Goal: Task Accomplishment & Management: Manage account settings

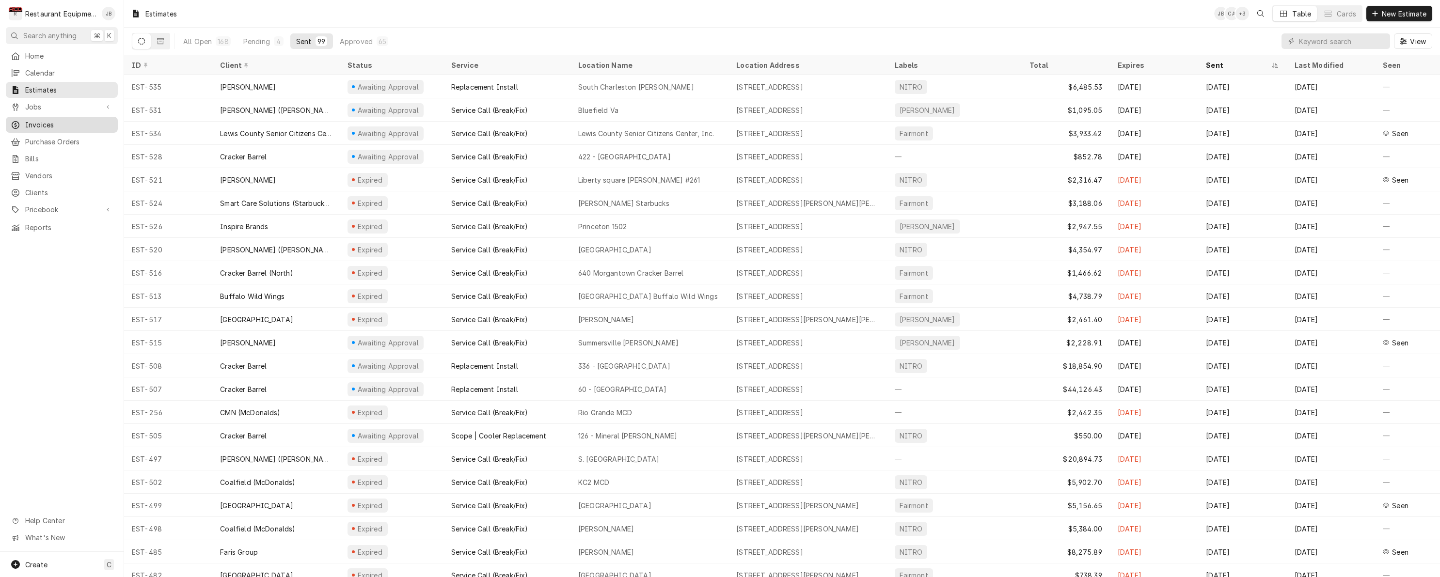
click at [39, 120] on span "Invoices" at bounding box center [69, 125] width 88 height 10
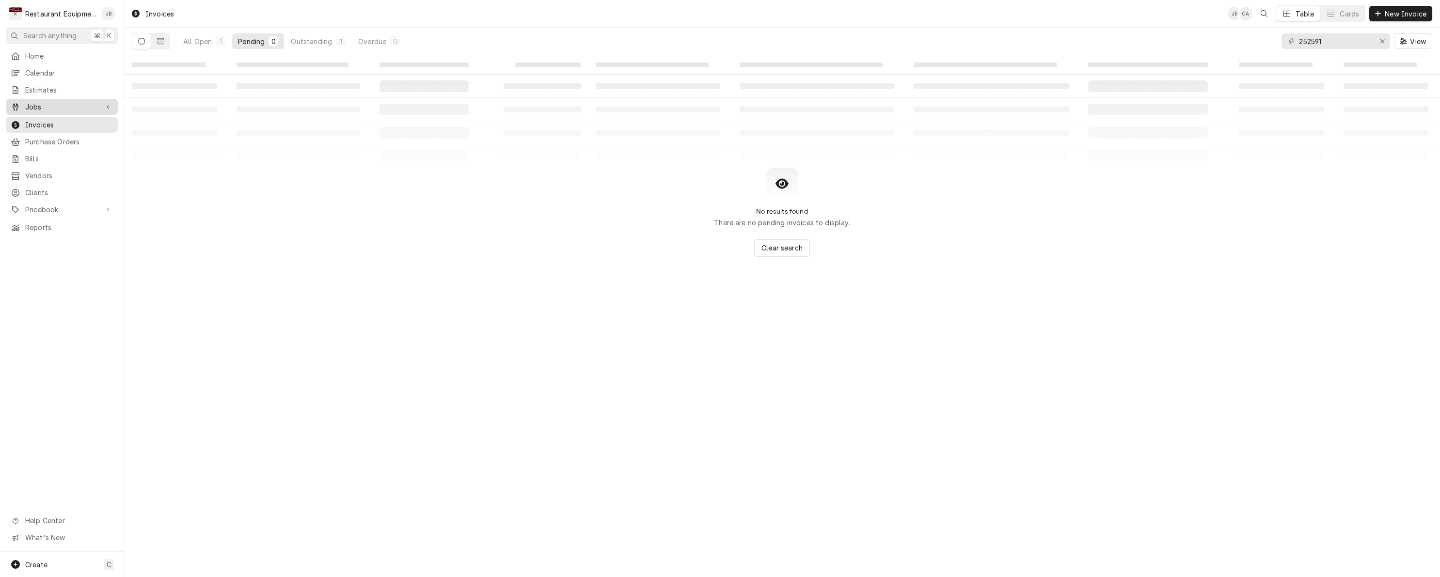
click at [76, 102] on span "Jobs" at bounding box center [61, 107] width 73 height 10
click at [70, 119] on span "Jobs" at bounding box center [69, 124] width 88 height 10
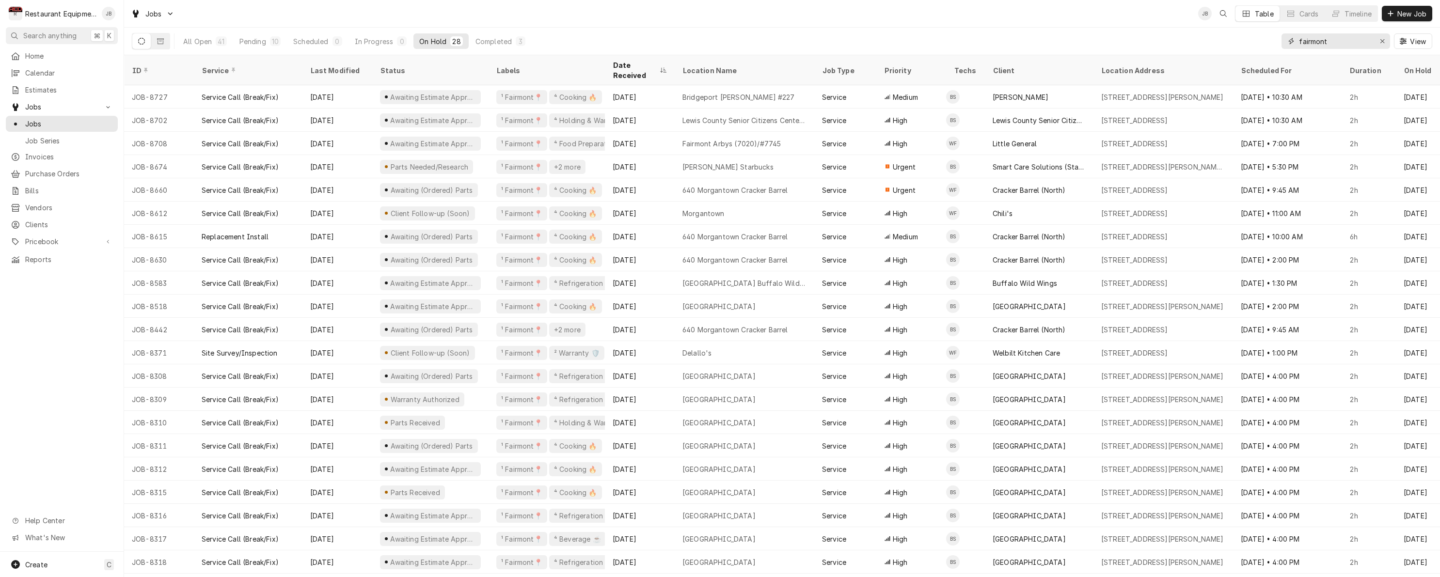
drag, startPoint x: 1384, startPoint y: 43, endPoint x: 1376, endPoint y: 52, distance: 12.7
click at [1384, 43] on icon "Erase input" at bounding box center [1382, 41] width 5 height 7
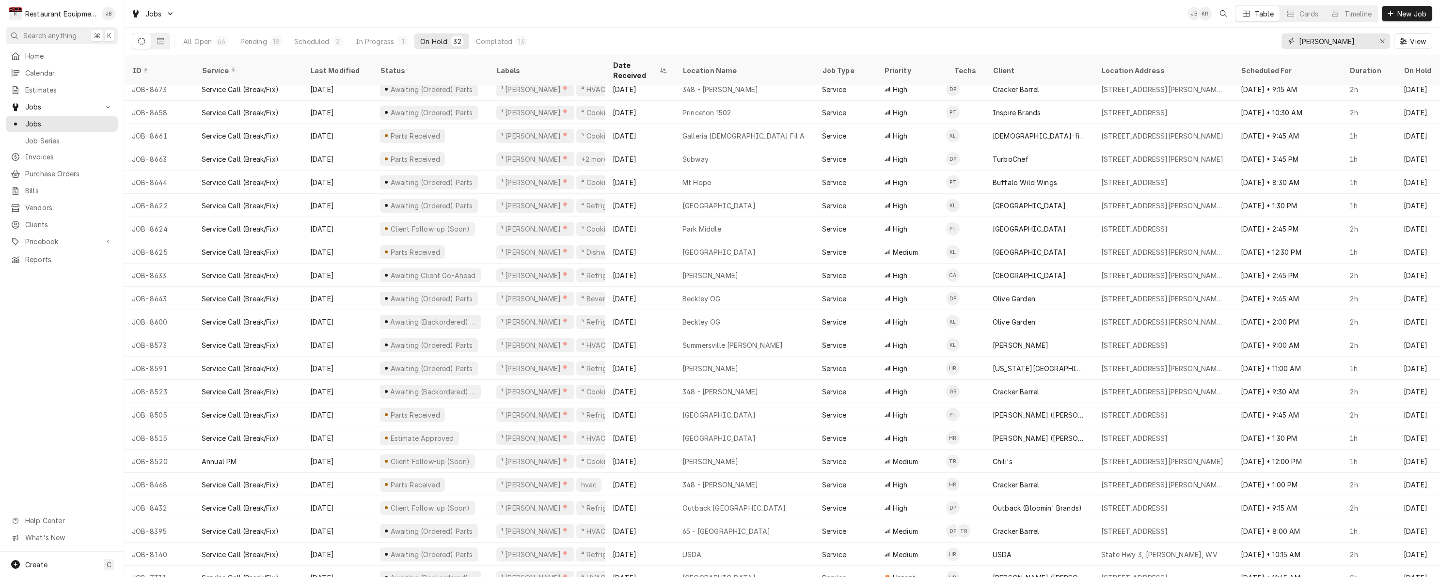
scroll to position [241, 0]
type input "beckley"
click at [665, 67] on icon "Dynamic Content Wrapper" at bounding box center [663, 70] width 7 height 6
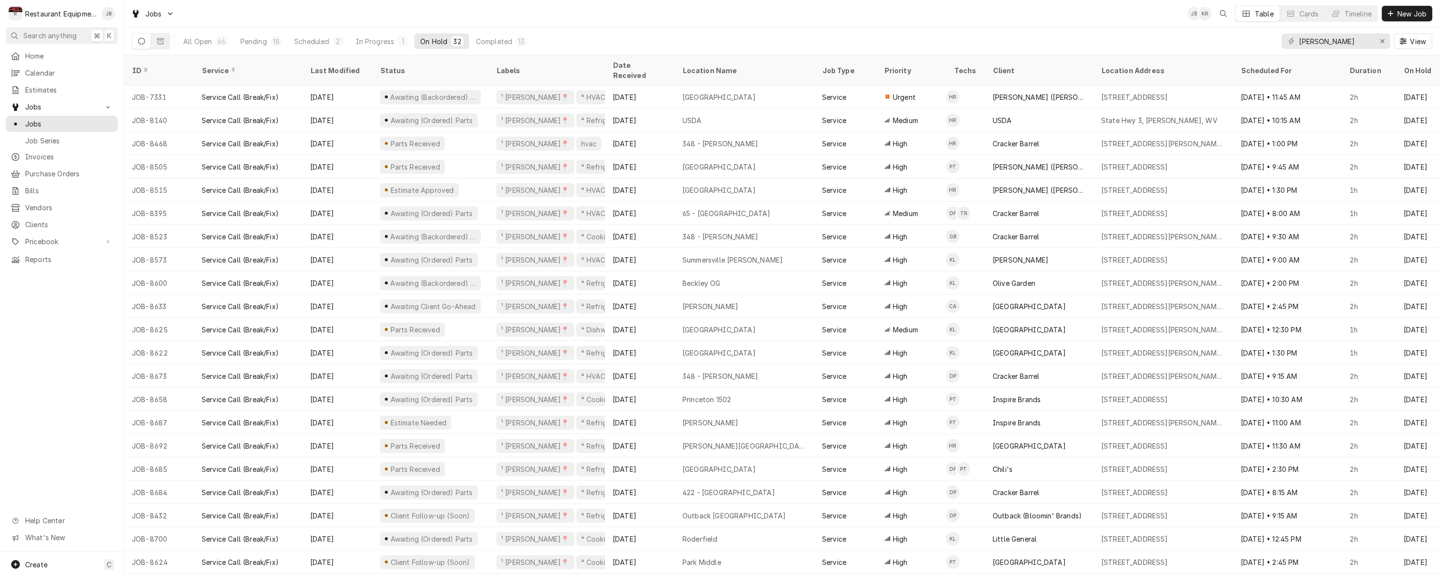
click at [664, 64] on div "Date Received" at bounding box center [639, 70] width 52 height 20
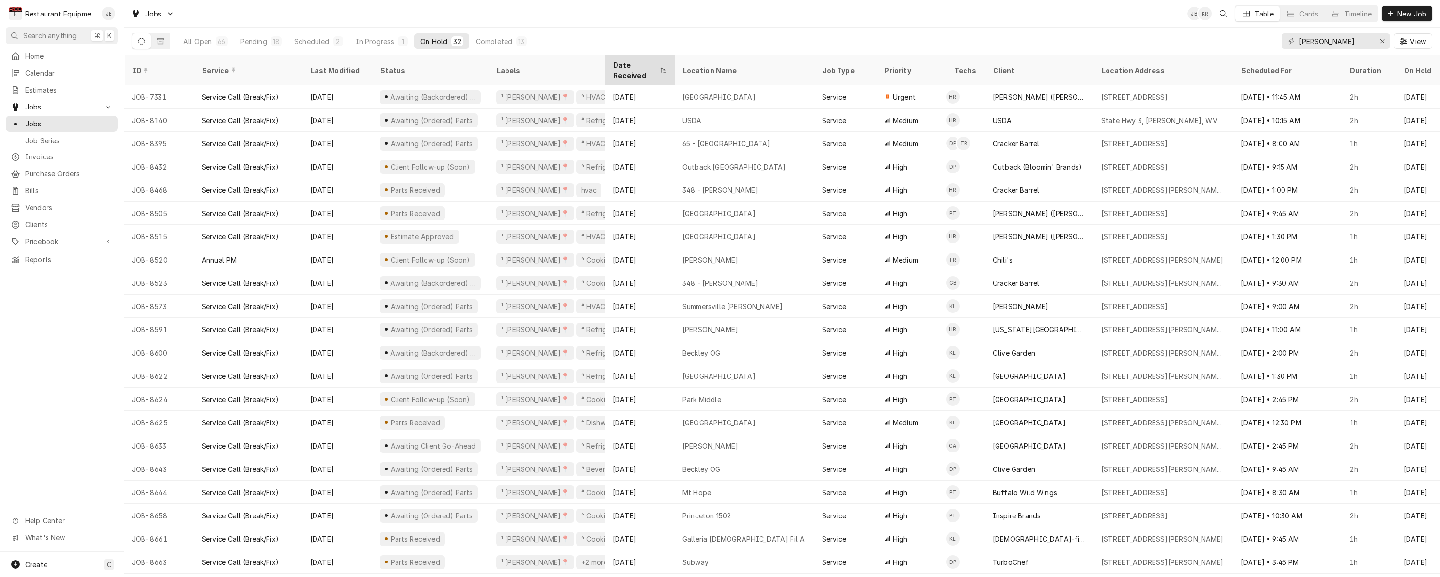
click at [664, 67] on icon "Dynamic Content Wrapper" at bounding box center [663, 70] width 7 height 6
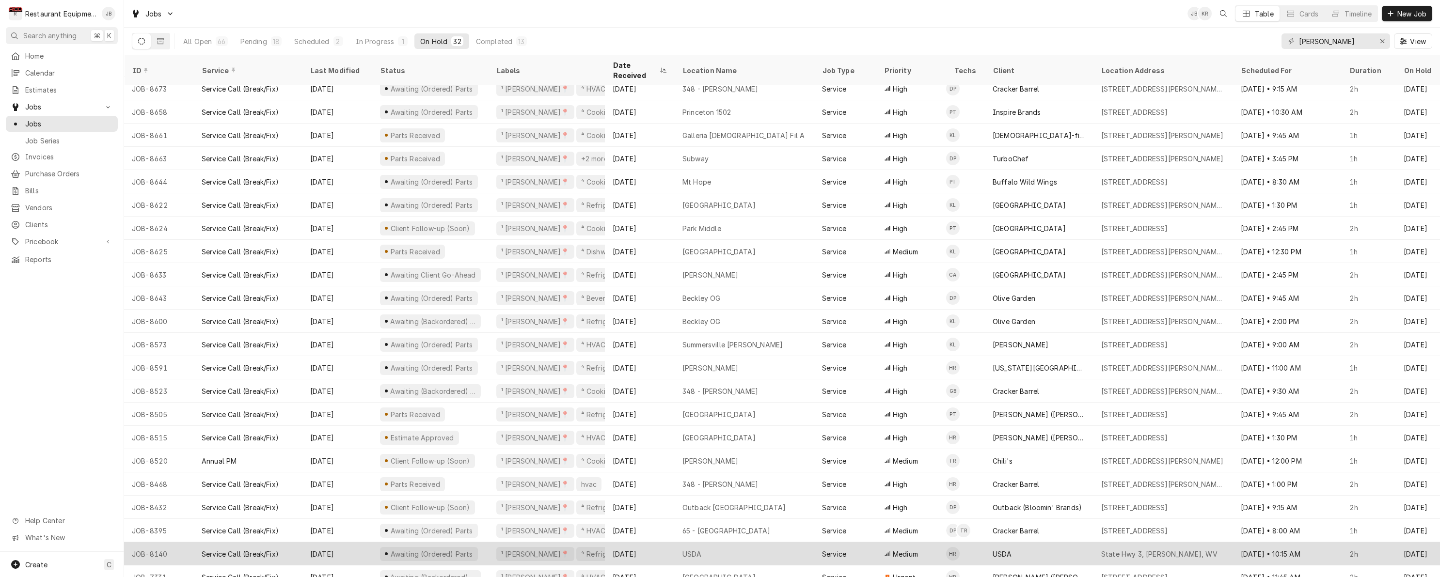
click at [733, 542] on div "USDA" at bounding box center [745, 553] width 140 height 23
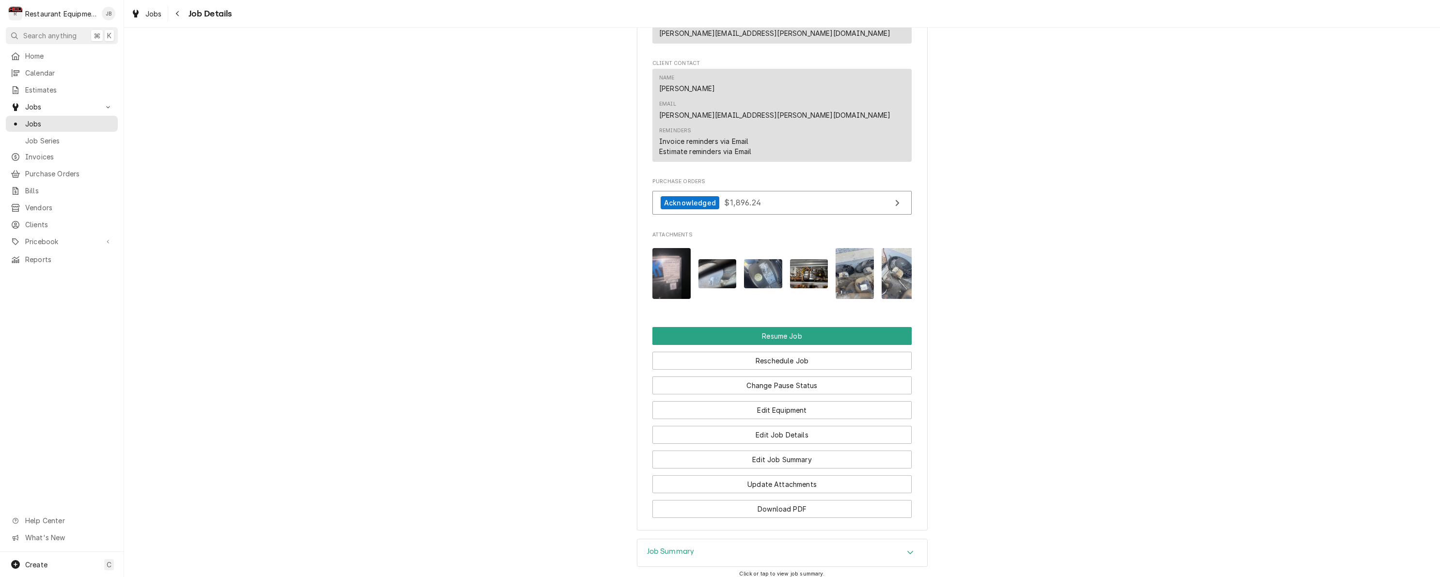
scroll to position [1046, 0]
click at [697, 540] on div "Job Summary" at bounding box center [782, 553] width 290 height 27
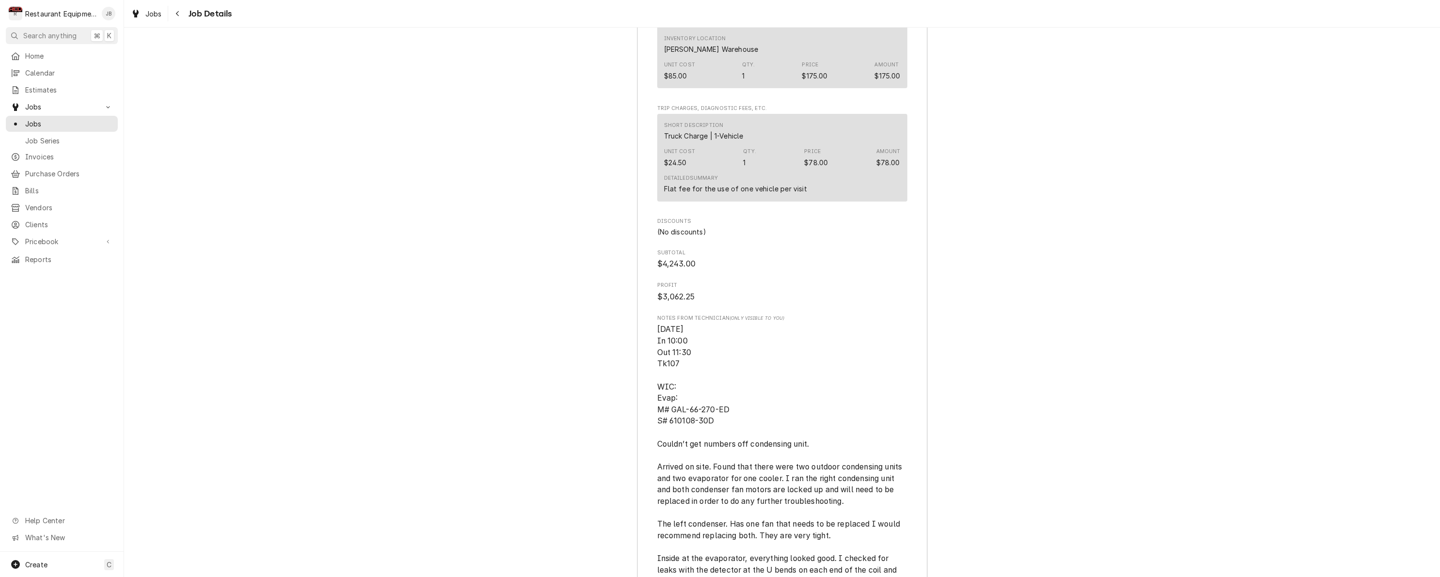
scroll to position [2286, 0]
click at [174, 14] on div "Navigate back" at bounding box center [178, 14] width 10 height 10
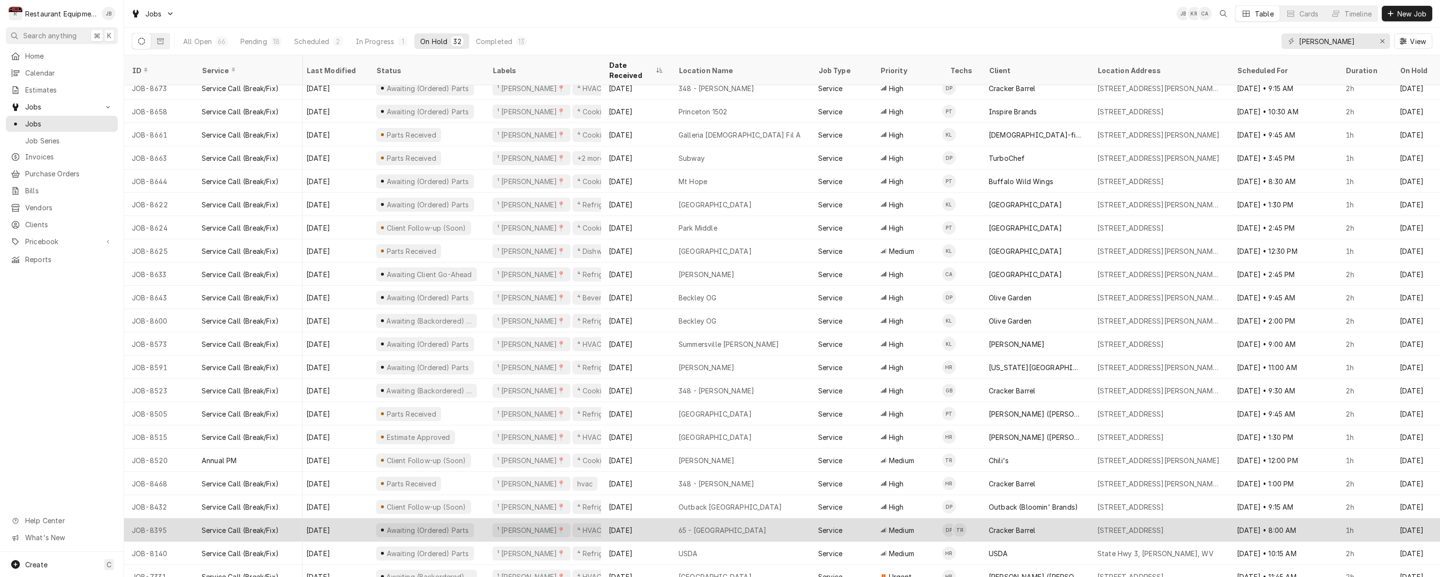
scroll to position [241, 4]
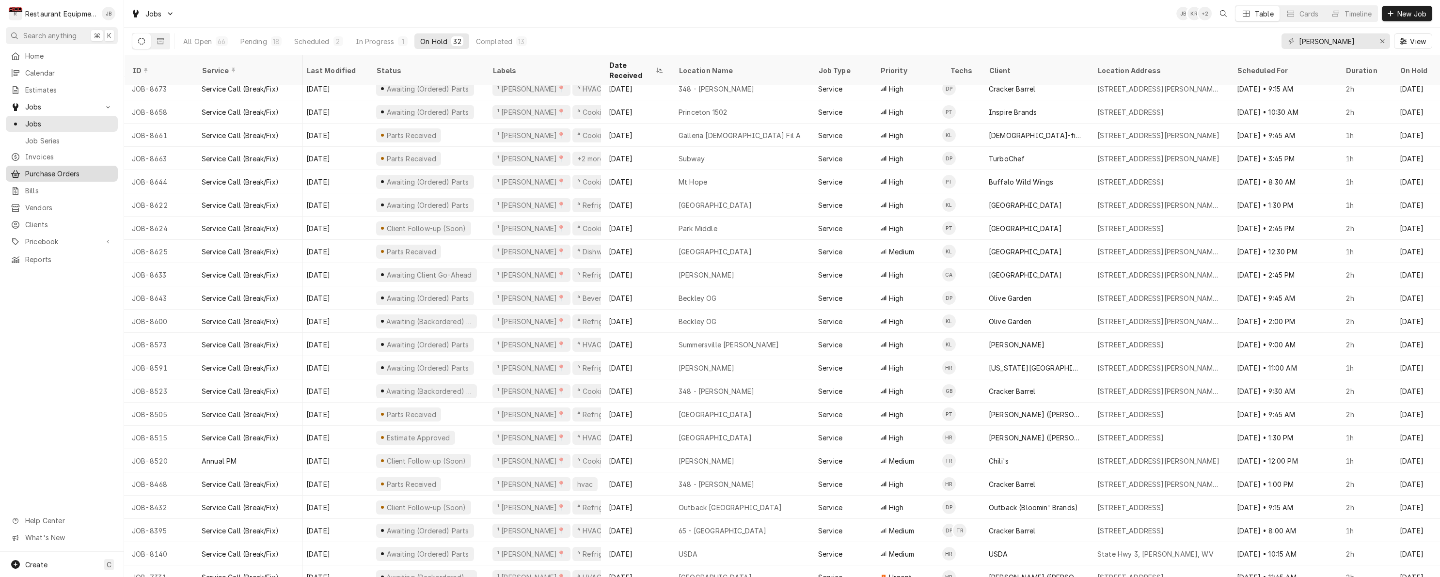
click at [98, 169] on span "Purchase Orders" at bounding box center [69, 174] width 88 height 10
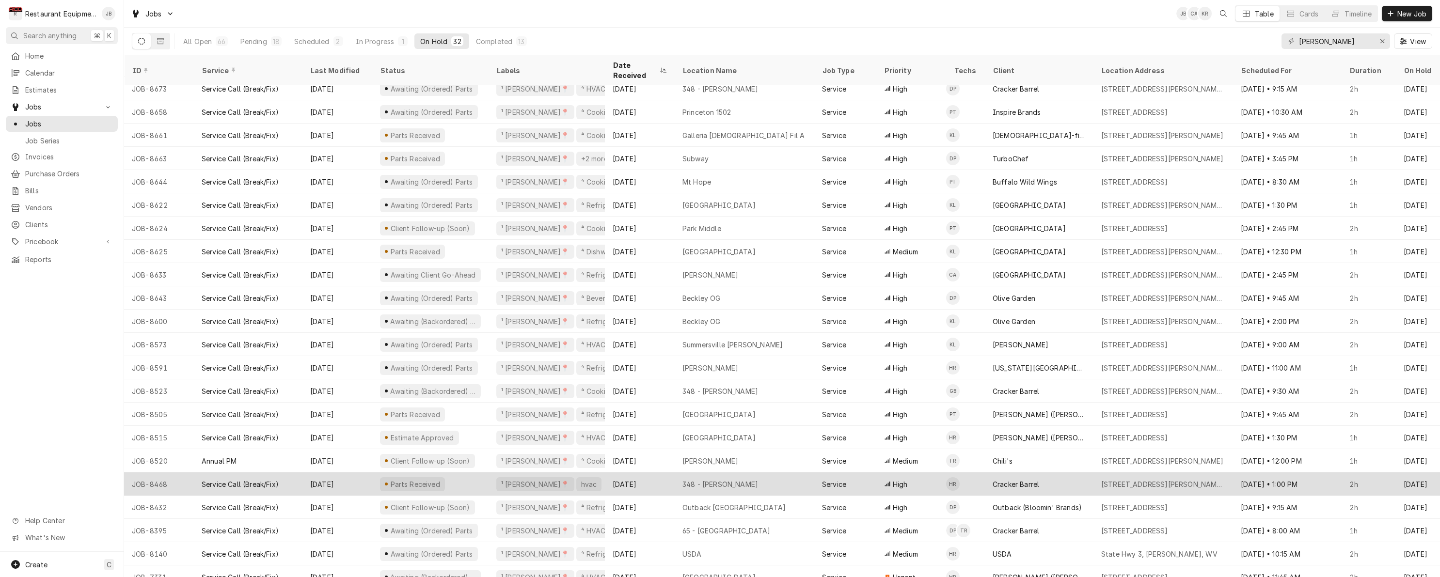
scroll to position [241, 0]
click at [794, 473] on div "348 - Beckley" at bounding box center [745, 484] width 140 height 23
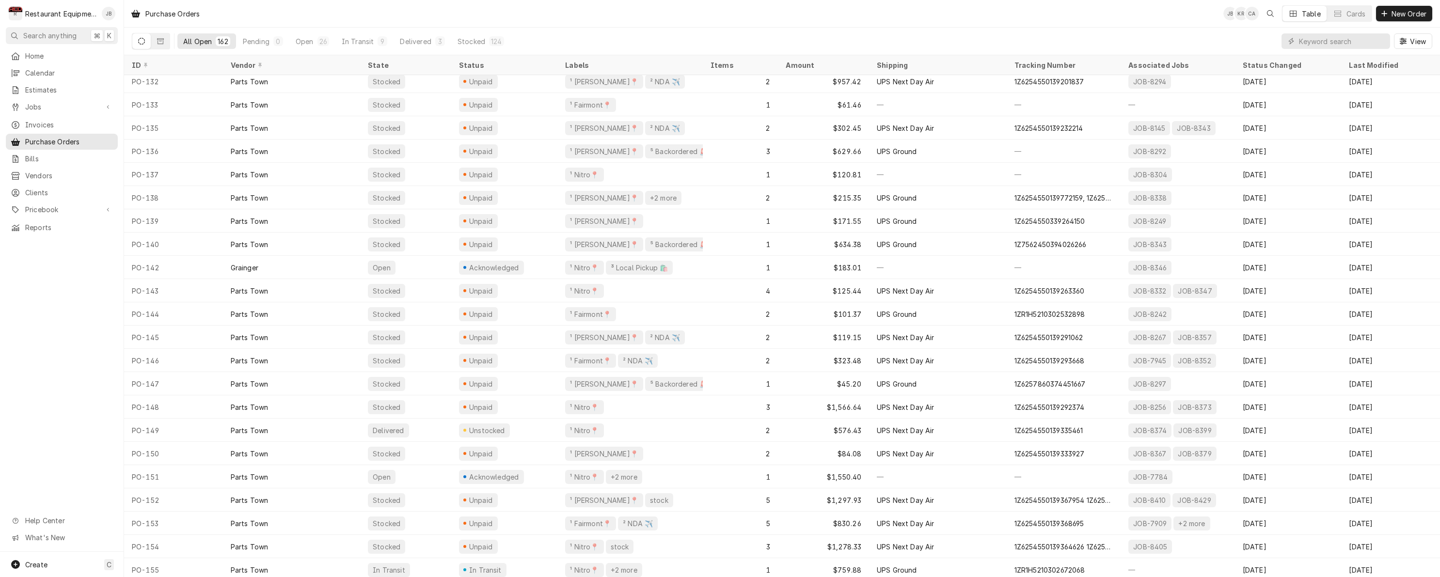
scroll to position [1349, 0]
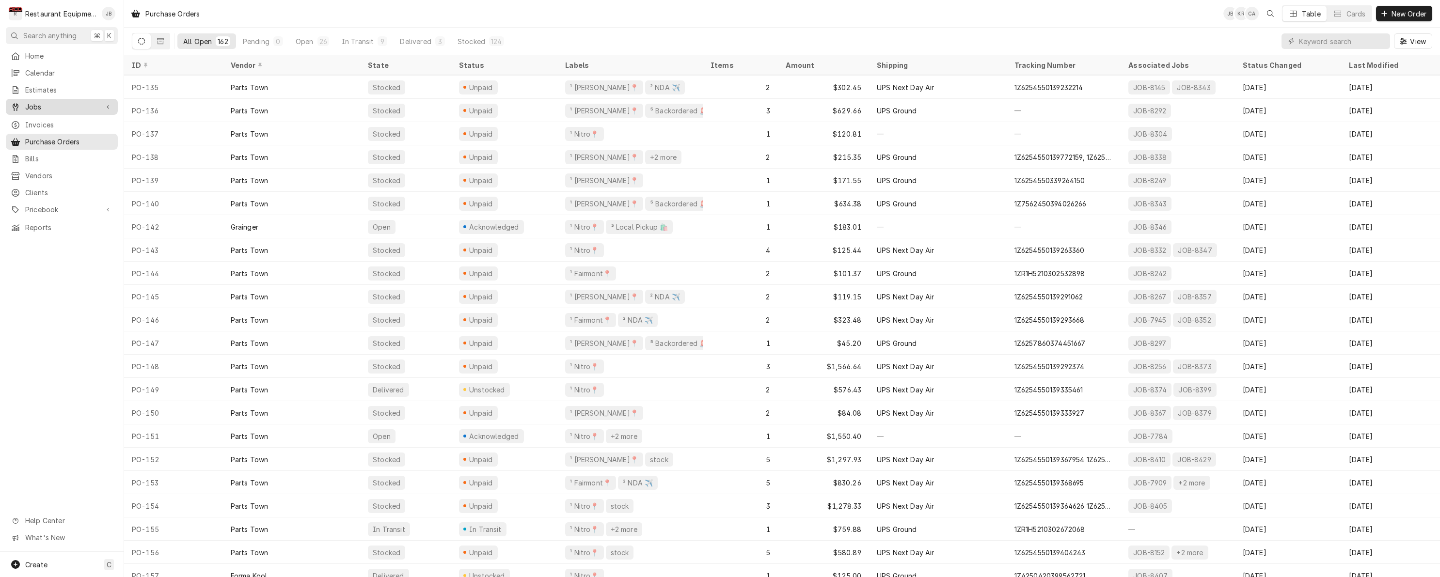
click at [37, 103] on span "Jobs" at bounding box center [61, 107] width 73 height 10
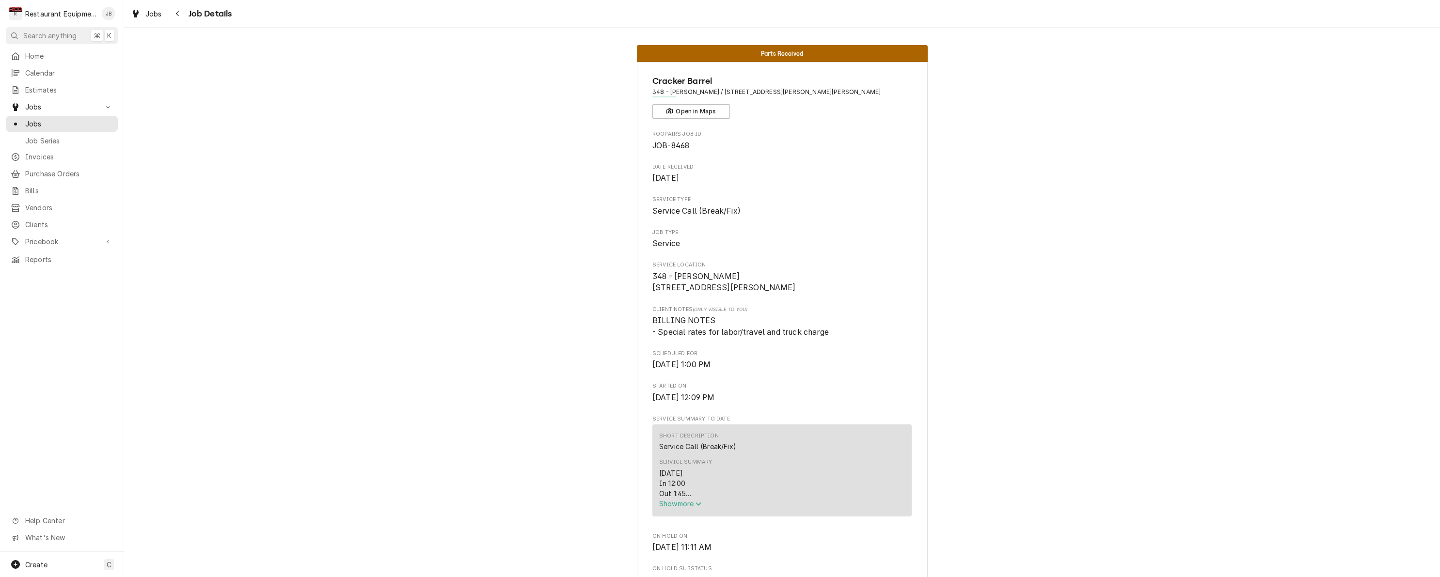
click at [698, 506] on icon "Service Summary" at bounding box center [699, 504] width 6 height 7
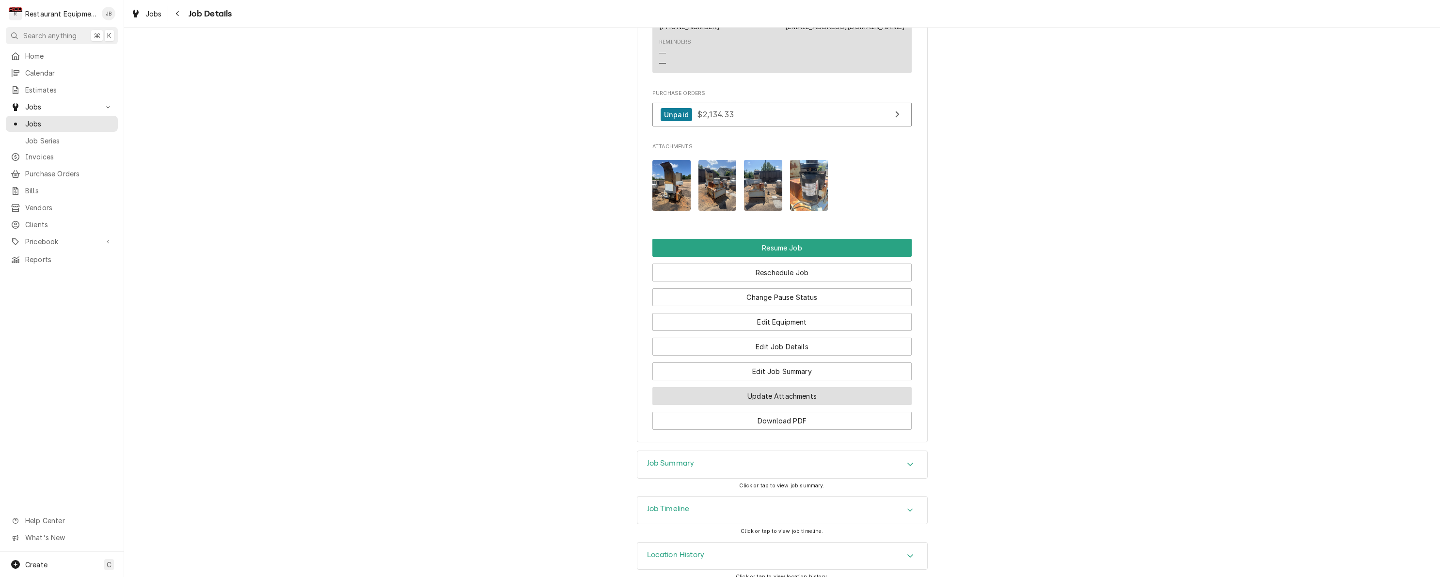
scroll to position [0, 0]
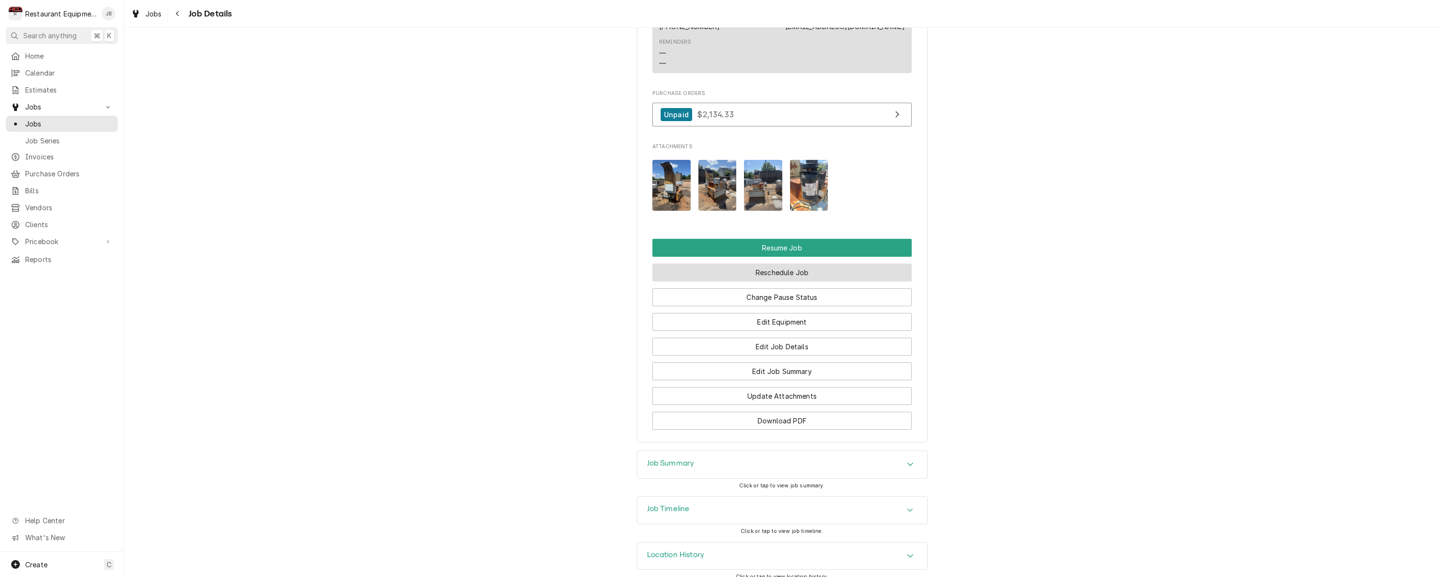
click at [834, 268] on button "Reschedule Job" at bounding box center [781, 273] width 259 height 18
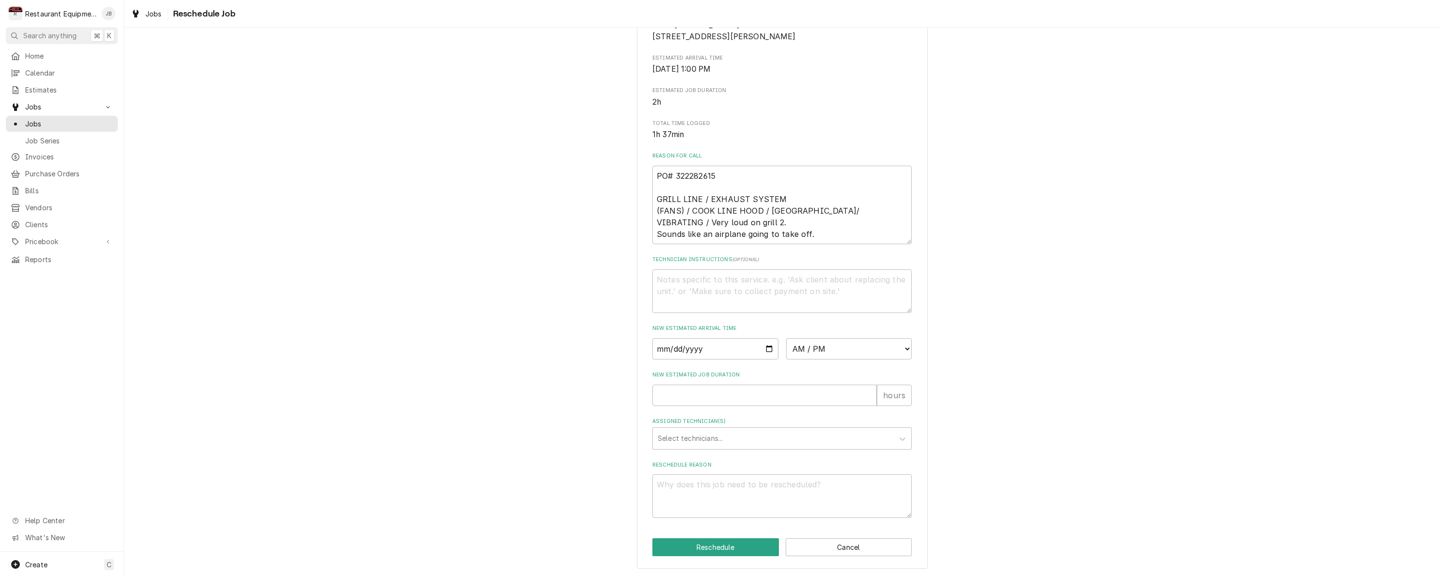
scroll to position [174, 0]
click at [675, 352] on input "Date" at bounding box center [715, 348] width 126 height 21
type input "[DATE]"
type textarea "x"
select select "08:30:00"
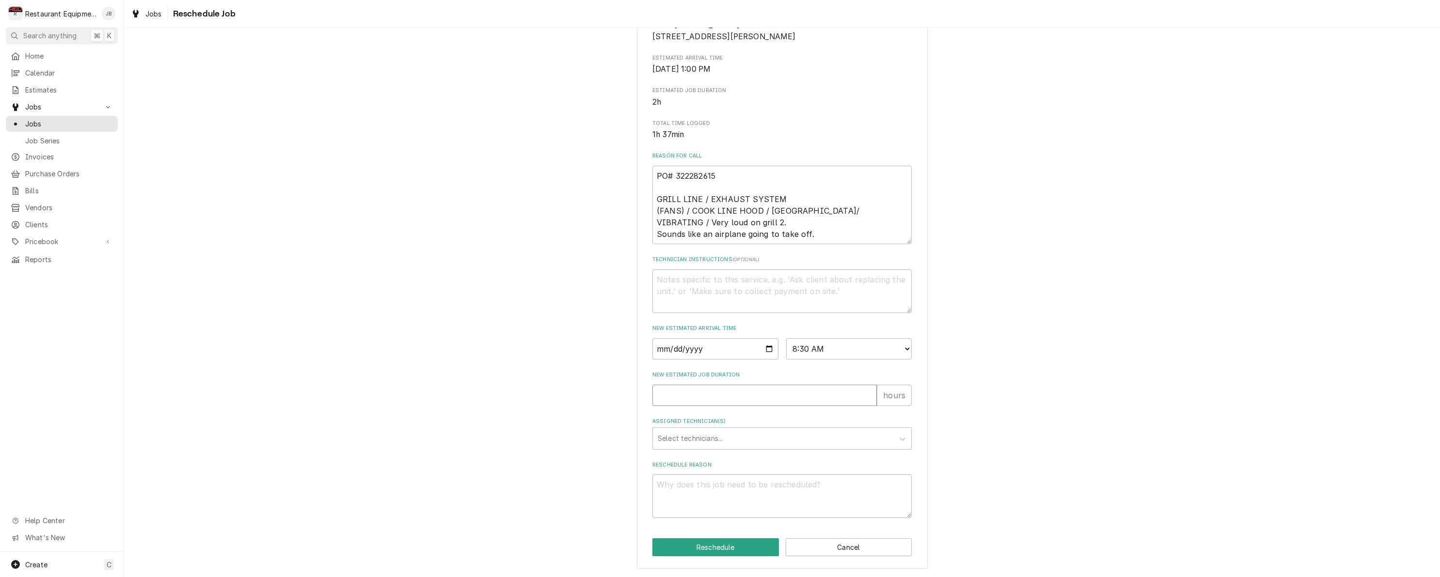
click at [709, 398] on input "New Estimated Job Duration" at bounding box center [764, 395] width 224 height 21
type textarea "x"
type input "1"
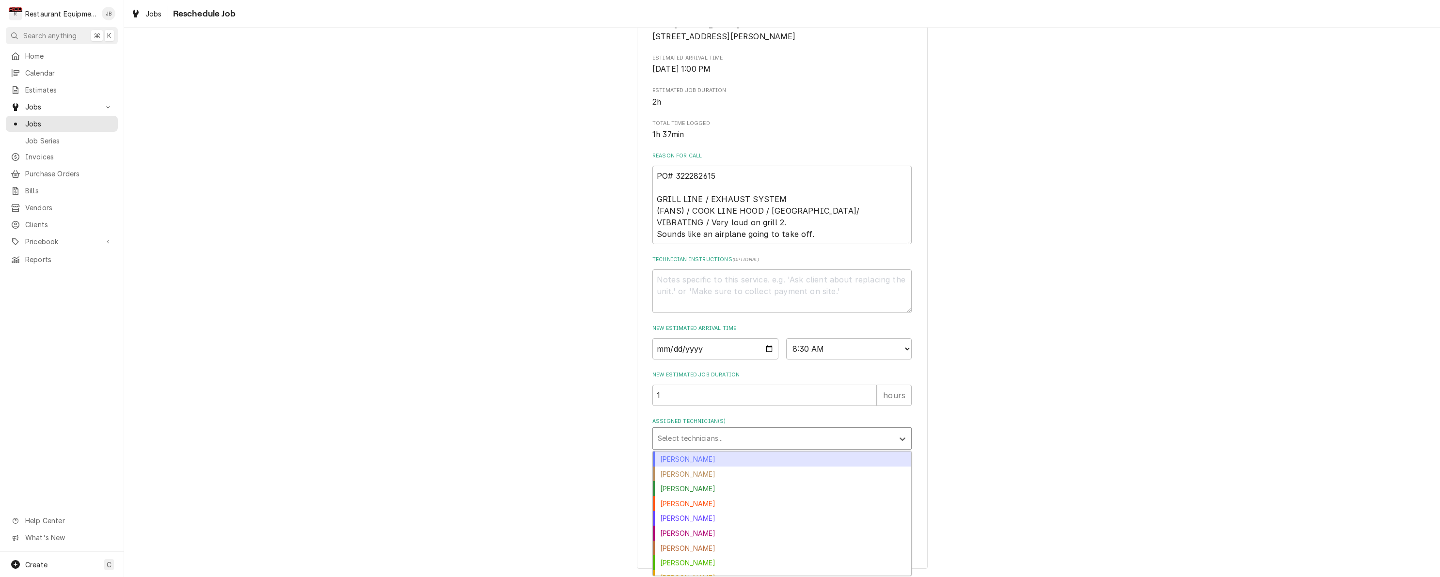
click at [707, 437] on div "Select technicians..." at bounding box center [773, 438] width 231 height 10
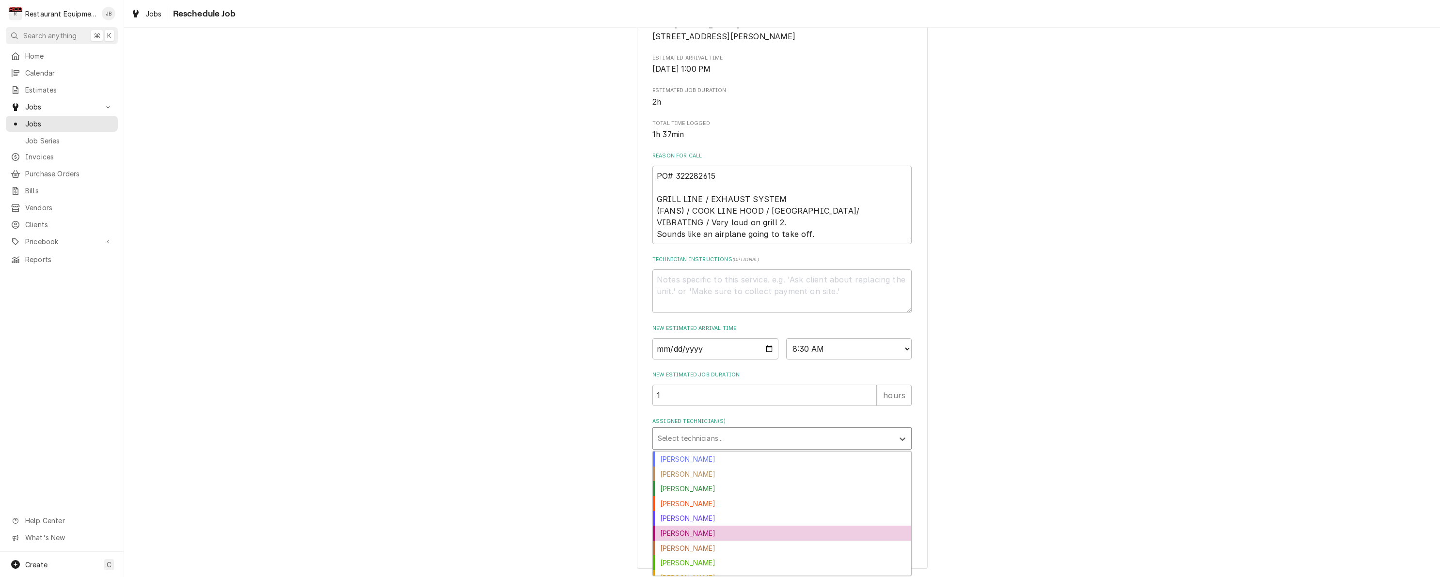
click at [710, 536] on div "Gary Beaver" at bounding box center [782, 533] width 258 height 15
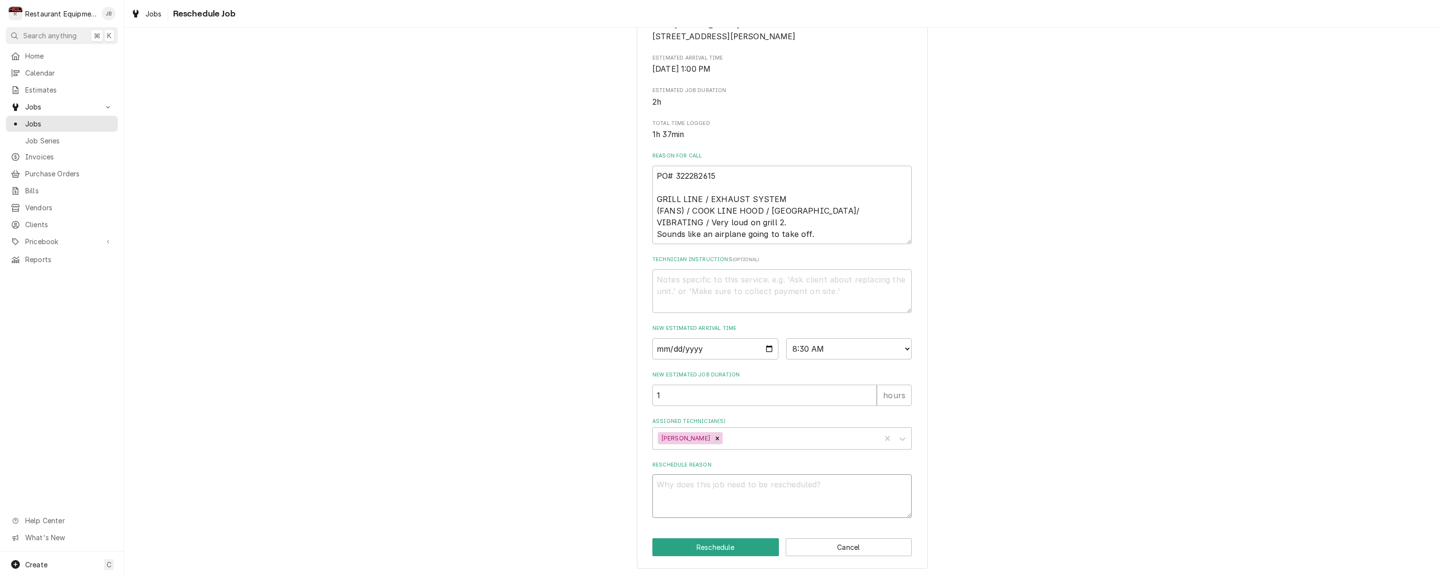
click at [701, 500] on textarea "Reschedule Reason" at bounding box center [781, 497] width 259 height 44
type textarea "x"
type textarea "p"
type textarea "x"
type textarea "pa"
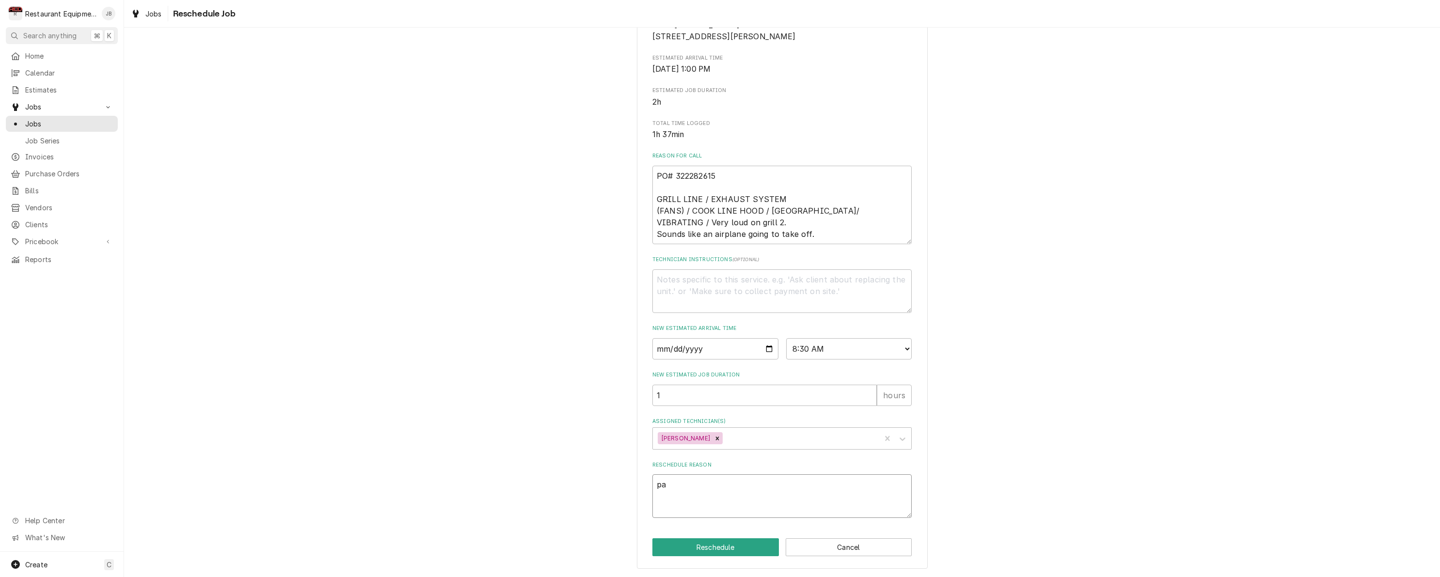
type textarea "x"
type textarea "par"
type textarea "x"
type textarea "part"
type textarea "x"
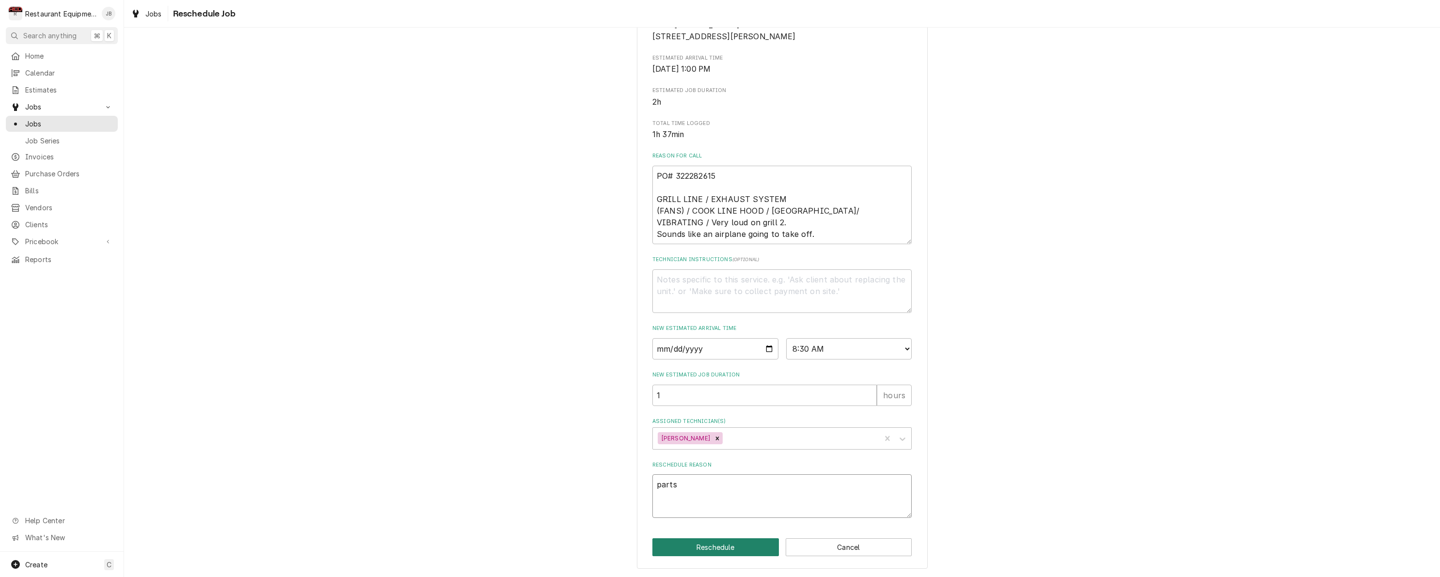
type textarea "parts"
click at [710, 543] on button "Reschedule" at bounding box center [715, 547] width 127 height 18
type textarea "x"
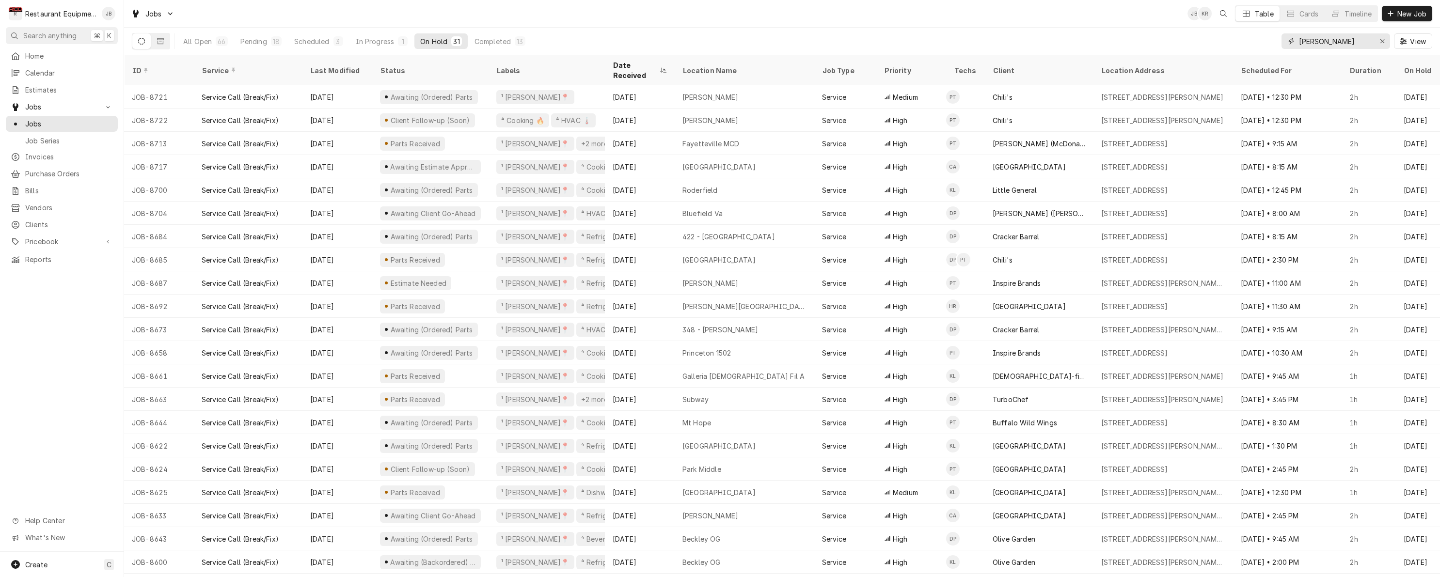
click at [1380, 38] on icon "Erase input" at bounding box center [1382, 41] width 5 height 7
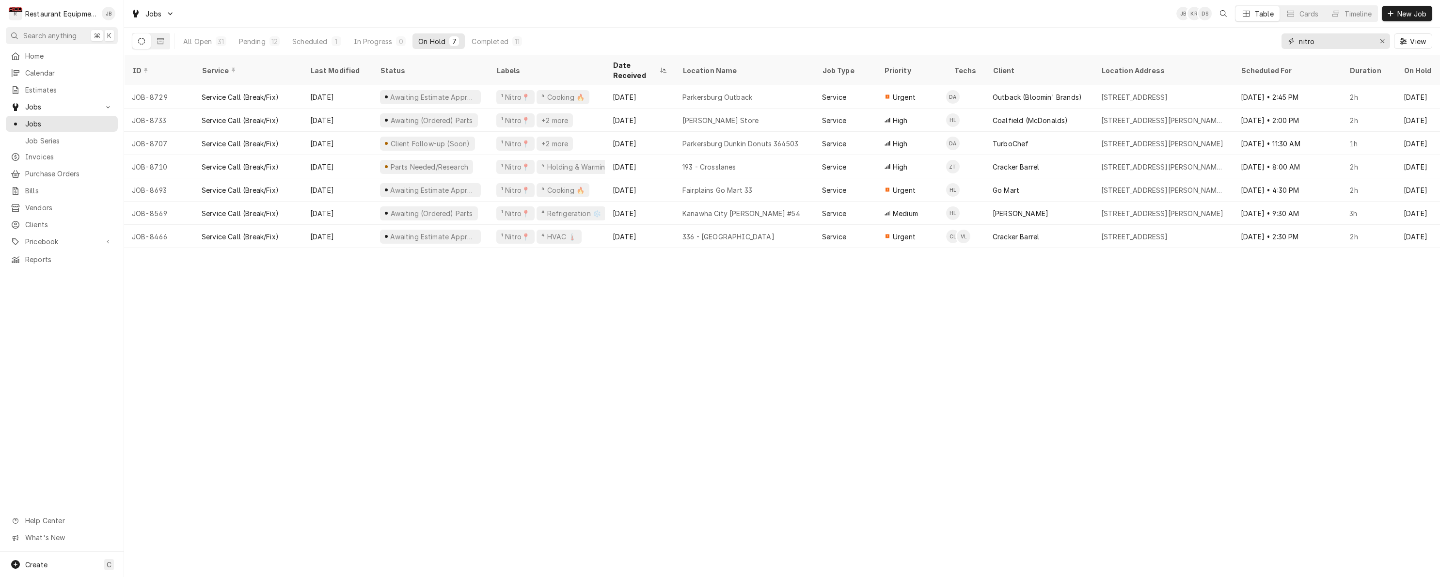
scroll to position [0, 0]
type input "nitro"
click at [262, 46] on button "Pending 12" at bounding box center [259, 41] width 52 height 16
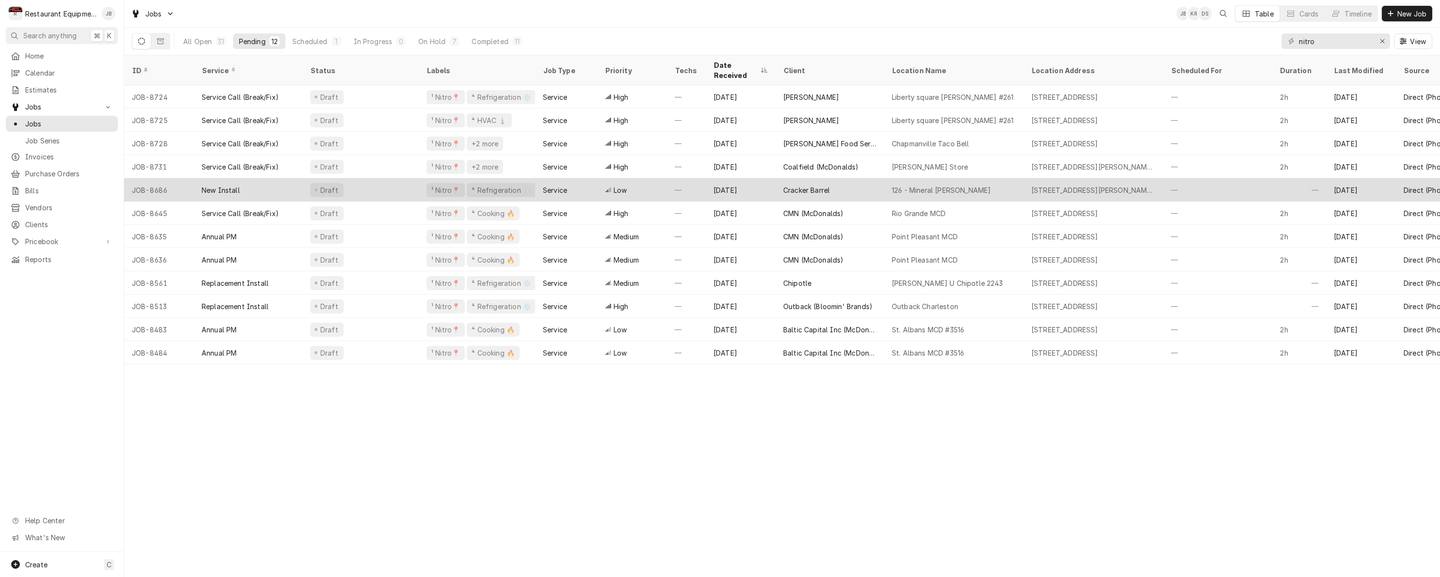
scroll to position [0, 0]
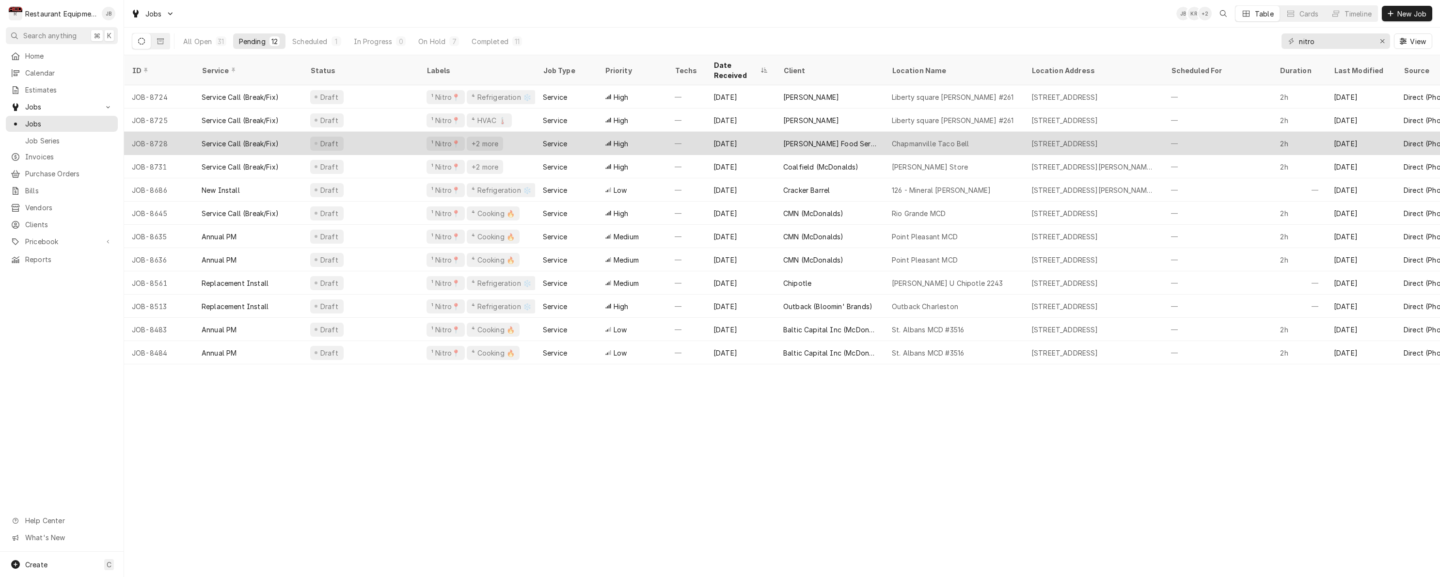
click at [384, 132] on div "Draft" at bounding box center [360, 143] width 116 height 23
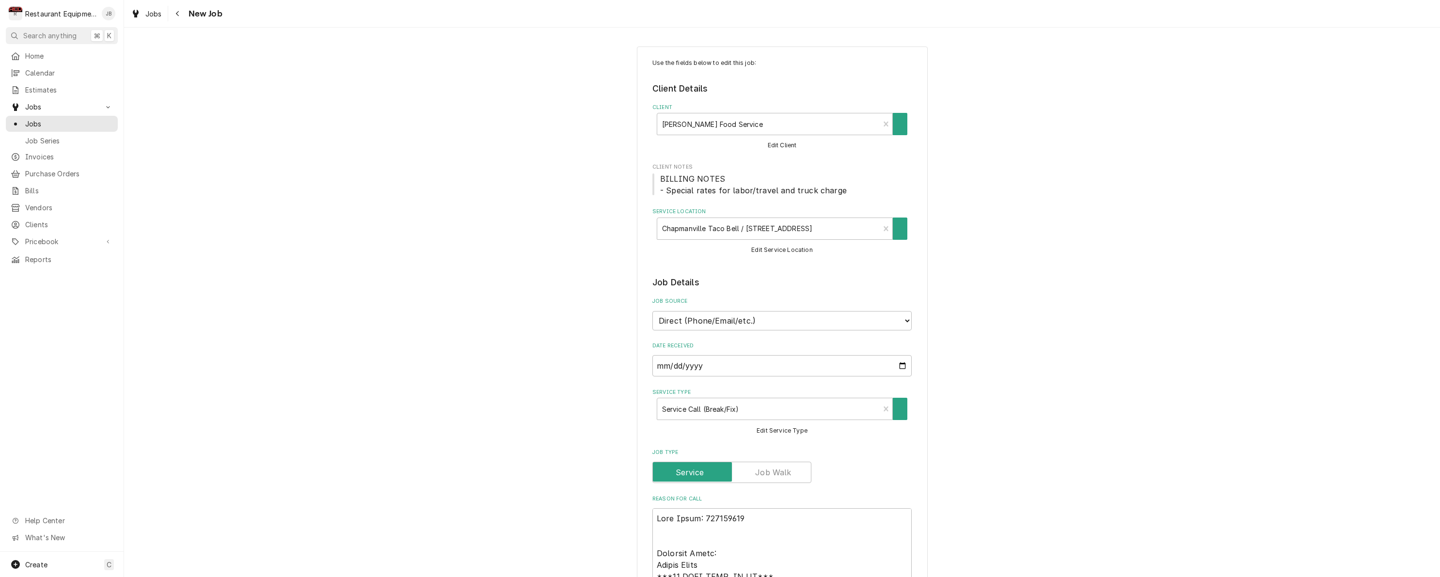
type textarea "x"
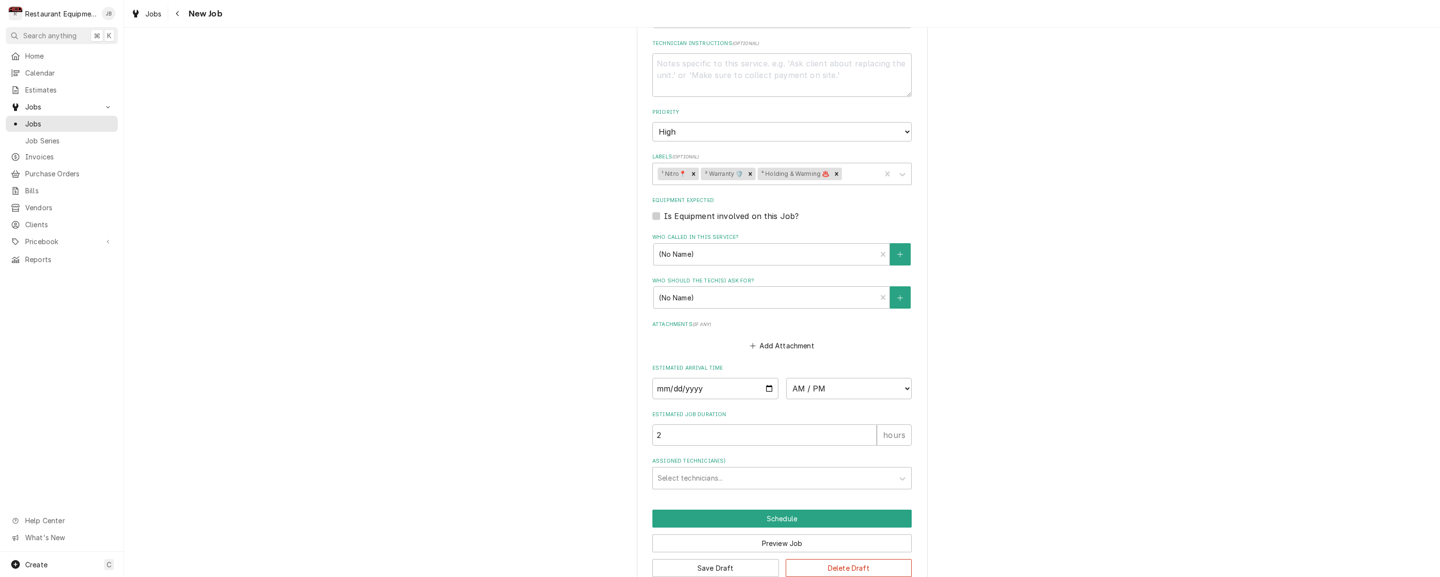
scroll to position [837, 0]
click at [678, 380] on input "Date" at bounding box center [715, 390] width 126 height 21
type input "2025-08-29"
type textarea "x"
select select "10:00:00"
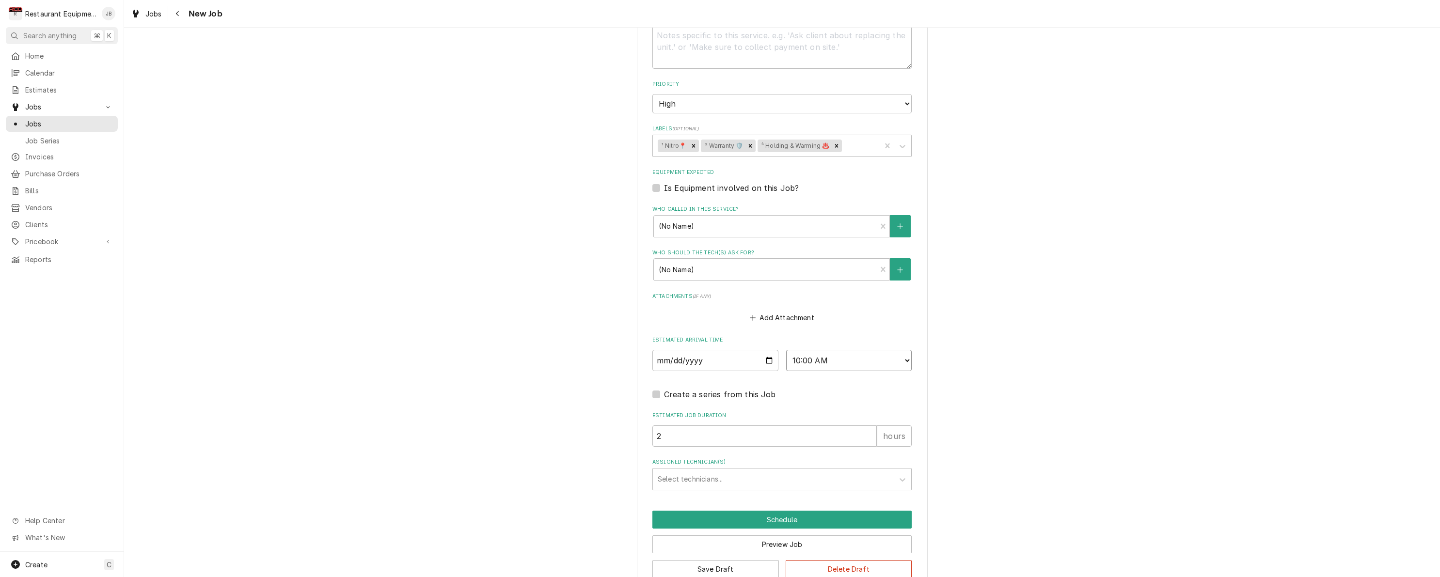
scroll to position [866, 0]
click at [697, 471] on div "Assigned Technician(s)" at bounding box center [773, 479] width 231 height 17
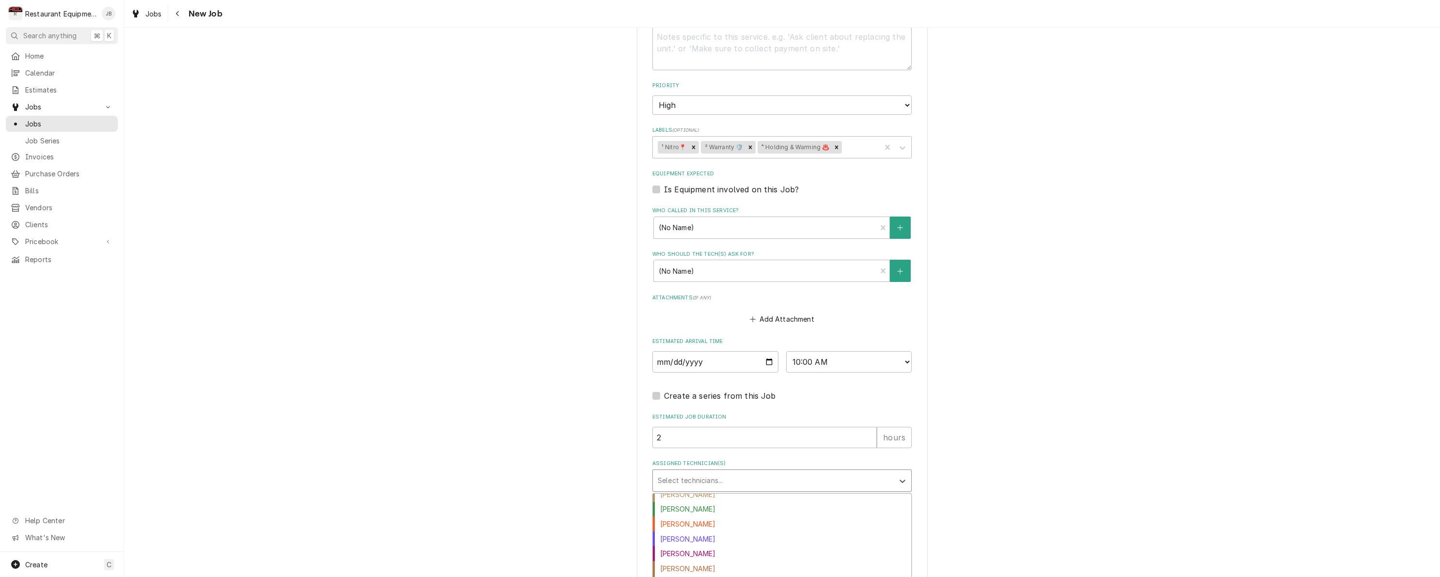
scroll to position [0, 0]
click at [713, 538] on div "Dakota Arthur" at bounding box center [782, 545] width 258 height 15
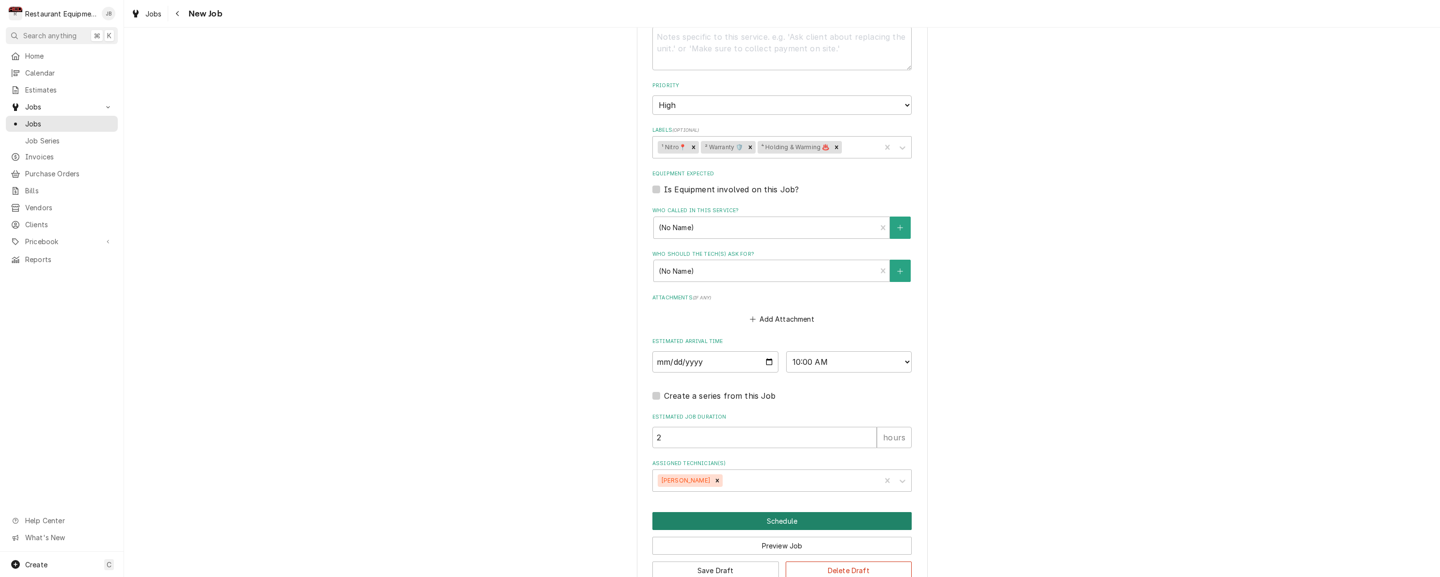
click at [742, 512] on button "Schedule" at bounding box center [781, 521] width 259 height 18
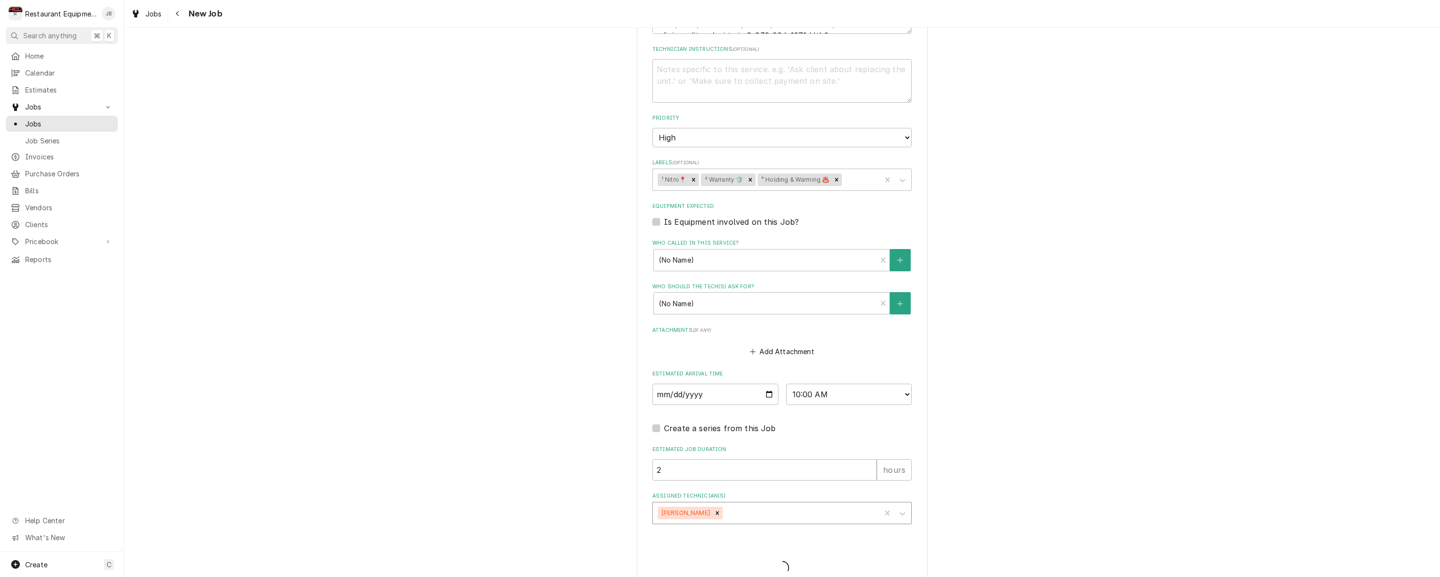
type textarea "x"
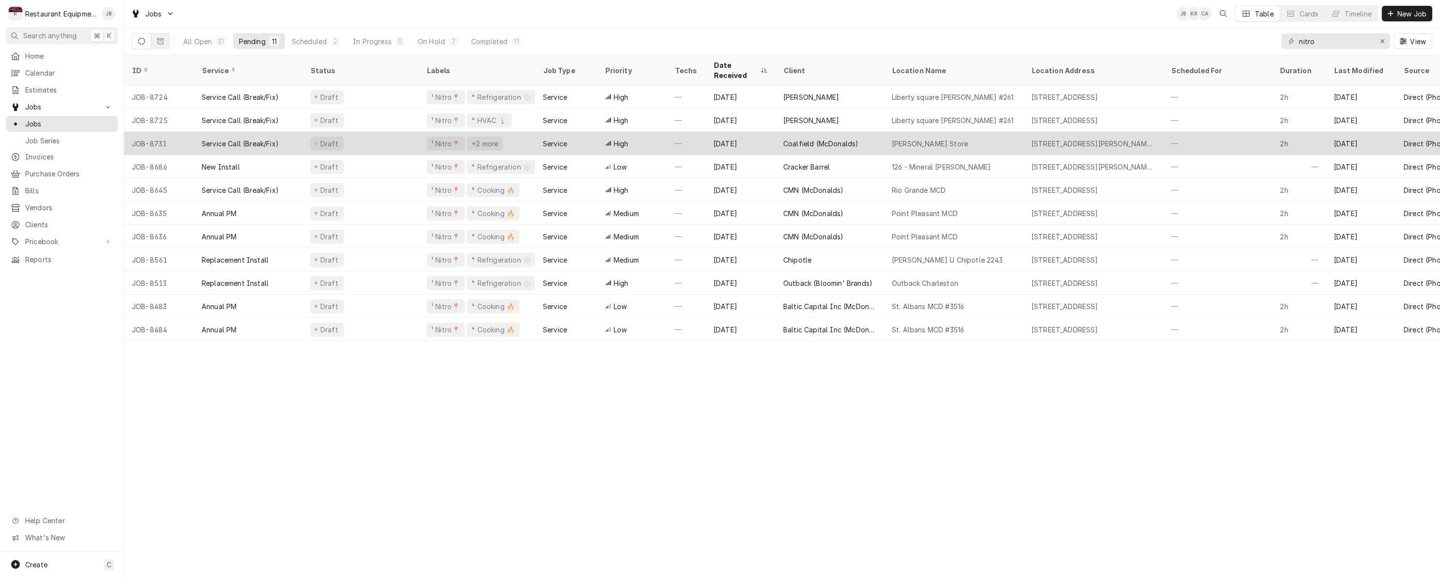
click at [763, 134] on div "Aug 28" at bounding box center [741, 143] width 70 height 23
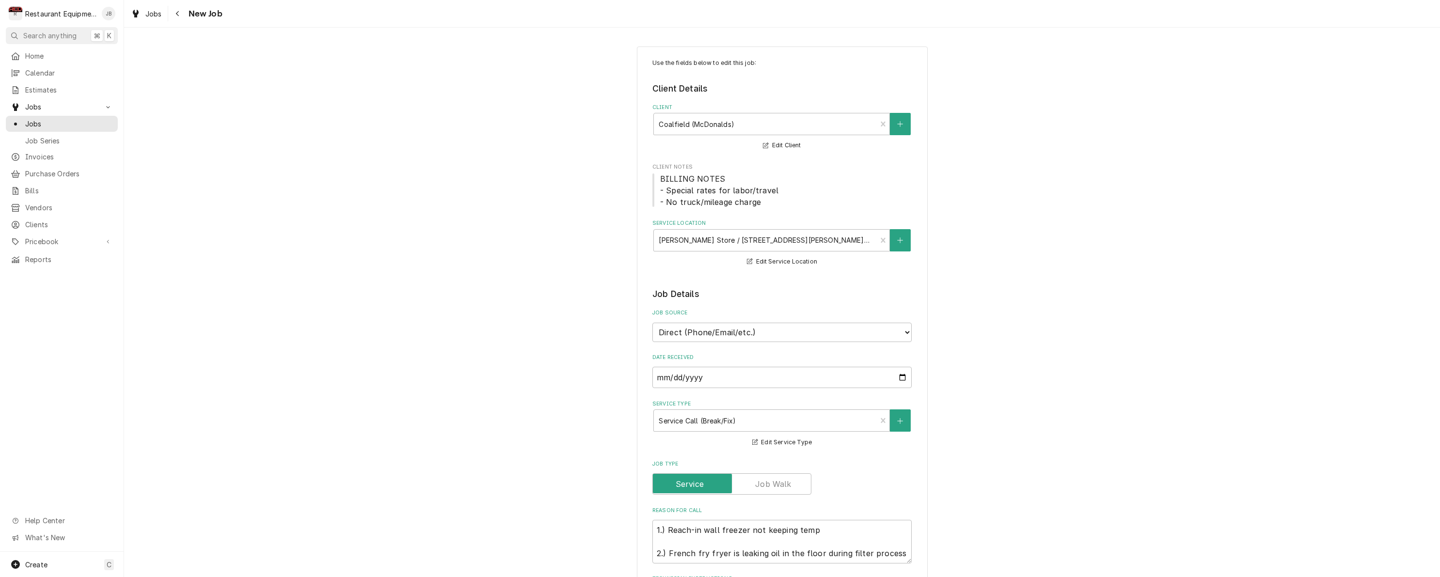
type textarea "x"
click at [178, 14] on icon "Navigate back" at bounding box center [177, 13] width 4 height 7
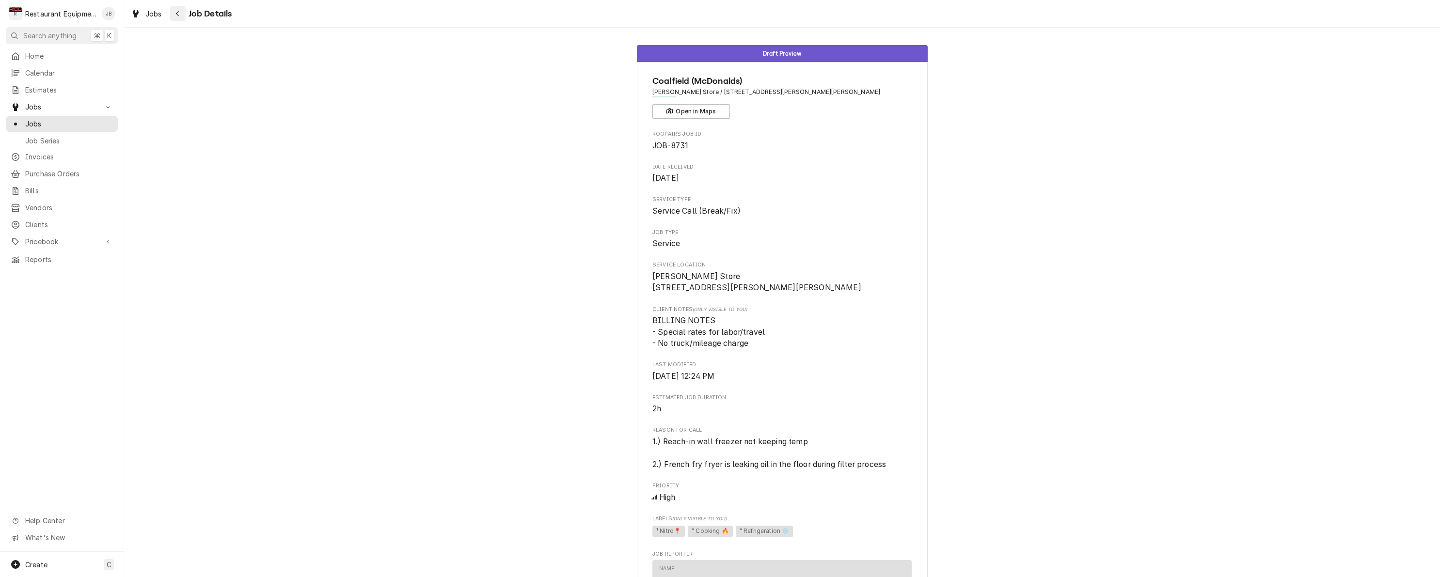
click at [180, 13] on div "Navigate back" at bounding box center [178, 14] width 10 height 10
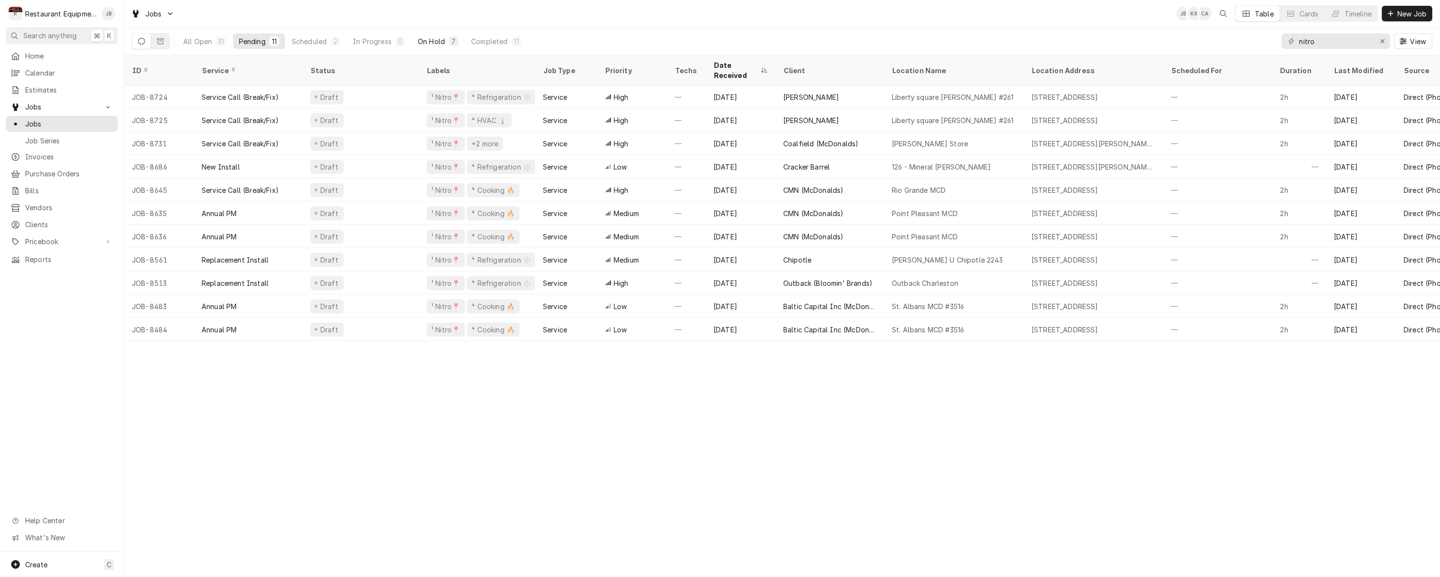
click at [440, 37] on div "On Hold" at bounding box center [431, 41] width 27 height 10
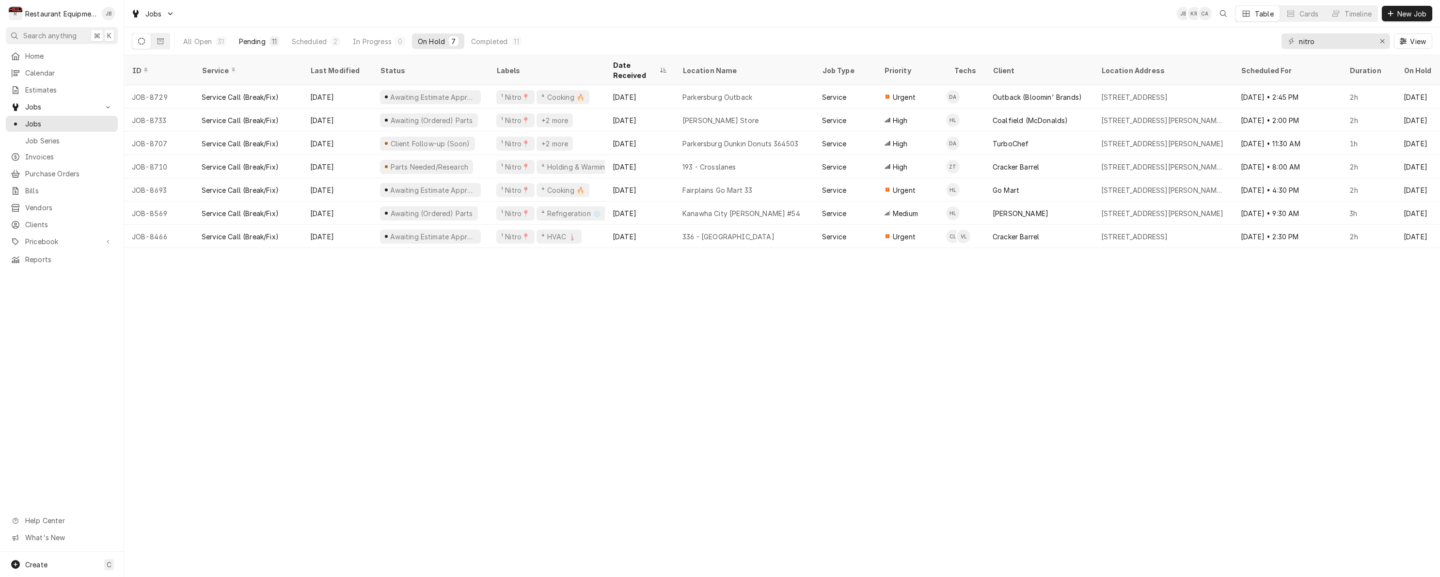
click at [271, 38] on div "11" at bounding box center [274, 41] width 6 height 10
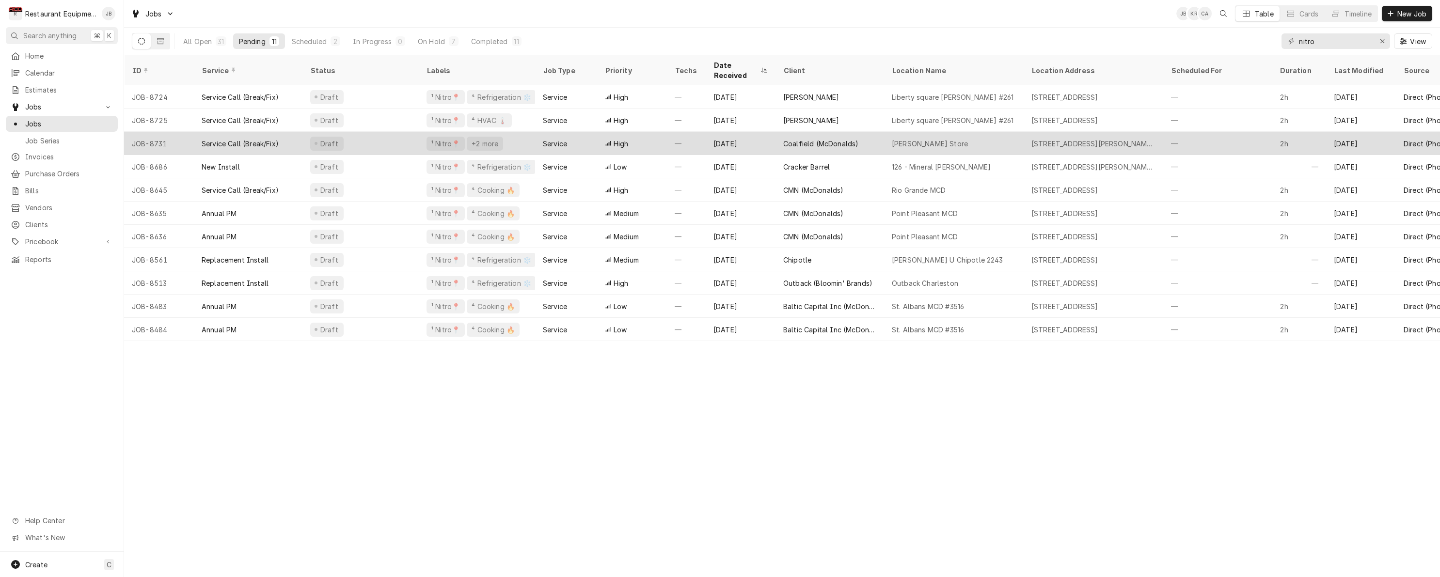
click at [423, 138] on div "¹ Nitro📍 +2 more" at bounding box center [477, 143] width 116 height 23
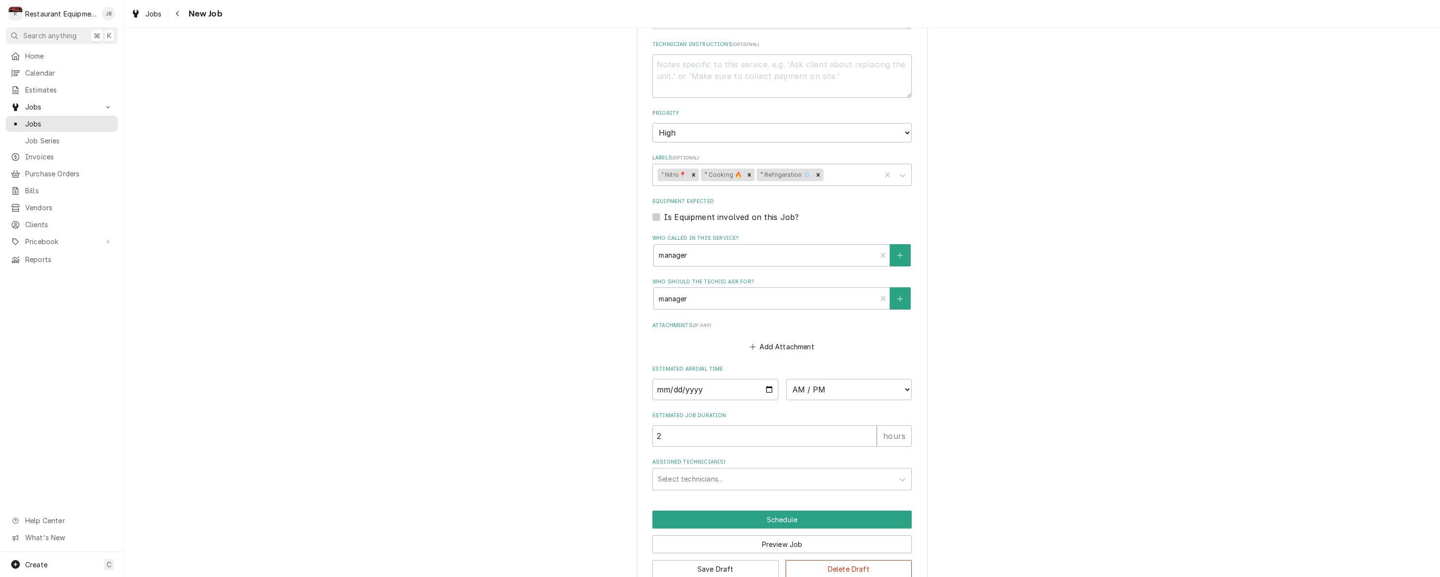
scroll to position [534, 0]
click at [842, 561] on button "Delete Draft" at bounding box center [849, 570] width 127 height 18
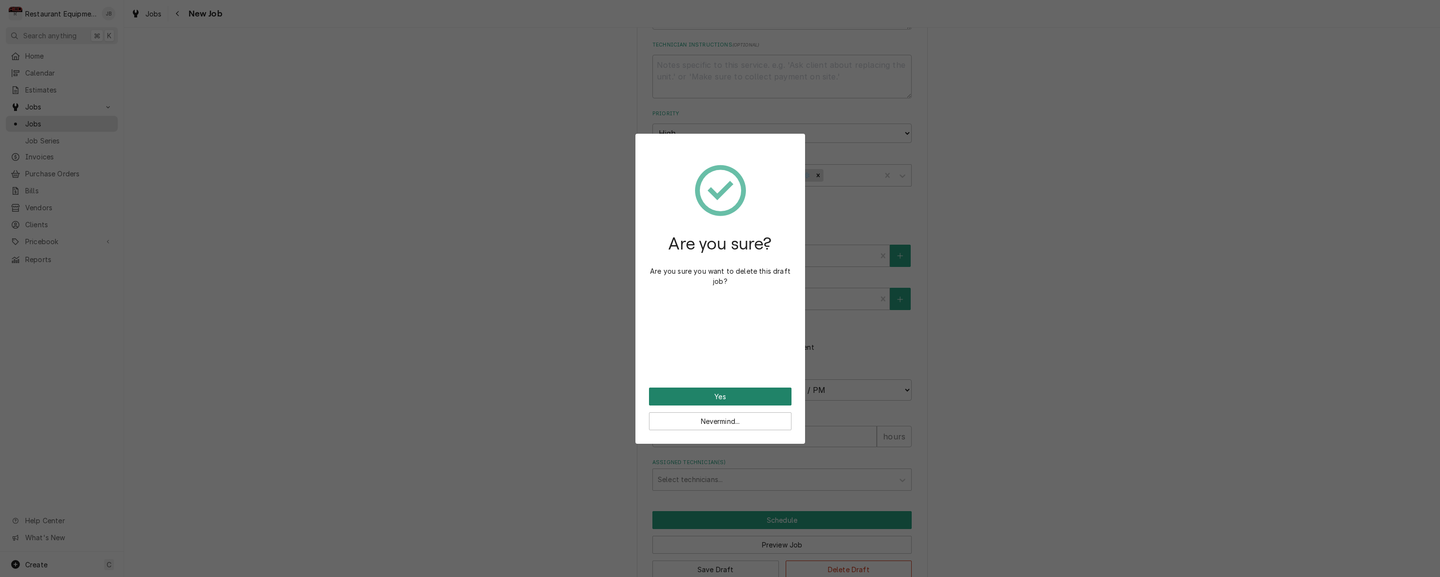
click at [718, 391] on button "Yes" at bounding box center [720, 397] width 143 height 18
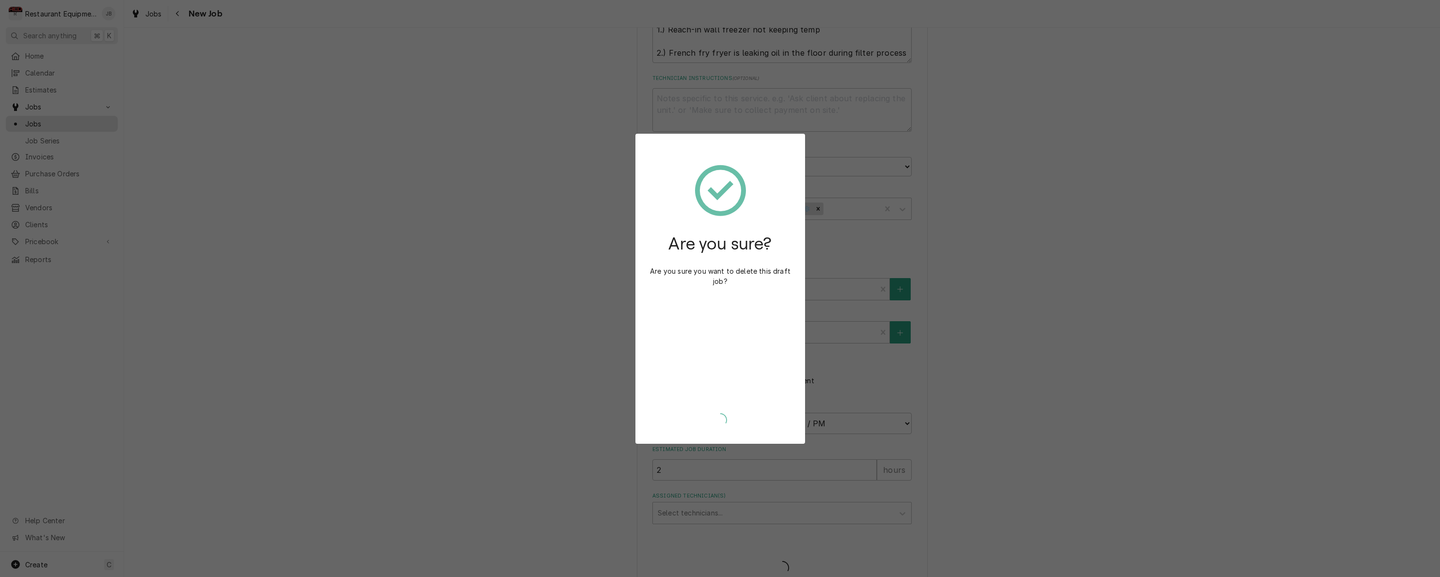
type textarea "x"
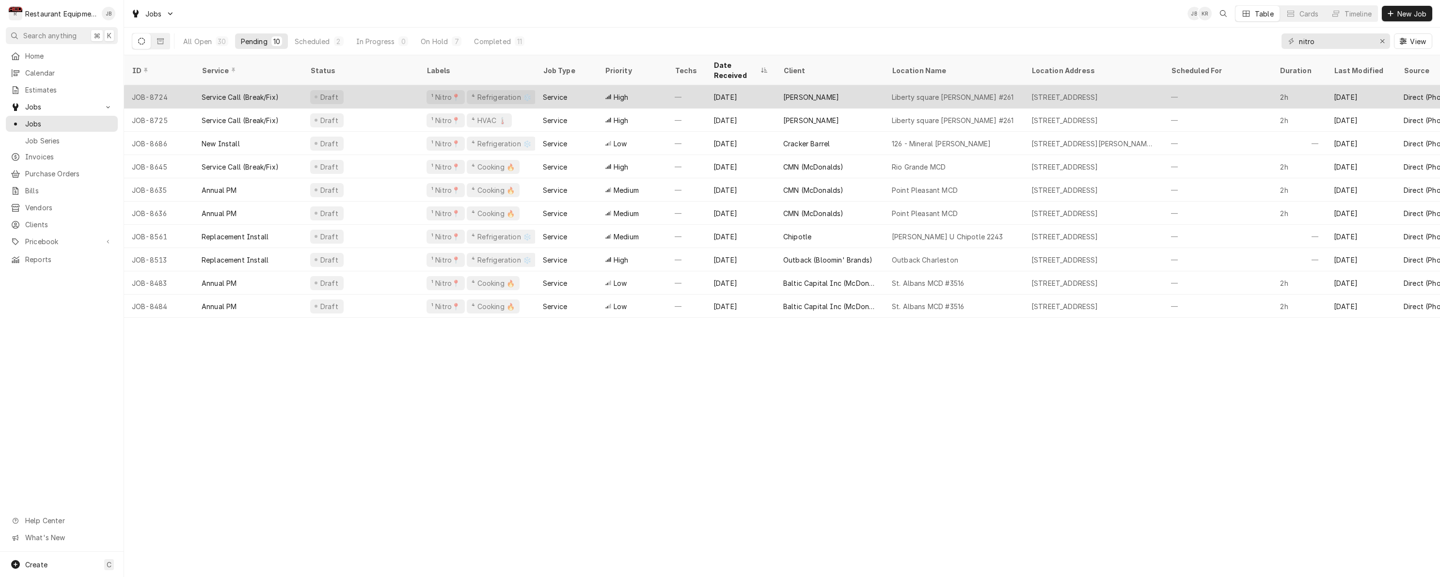
click at [751, 88] on div "[DATE]" at bounding box center [741, 96] width 70 height 23
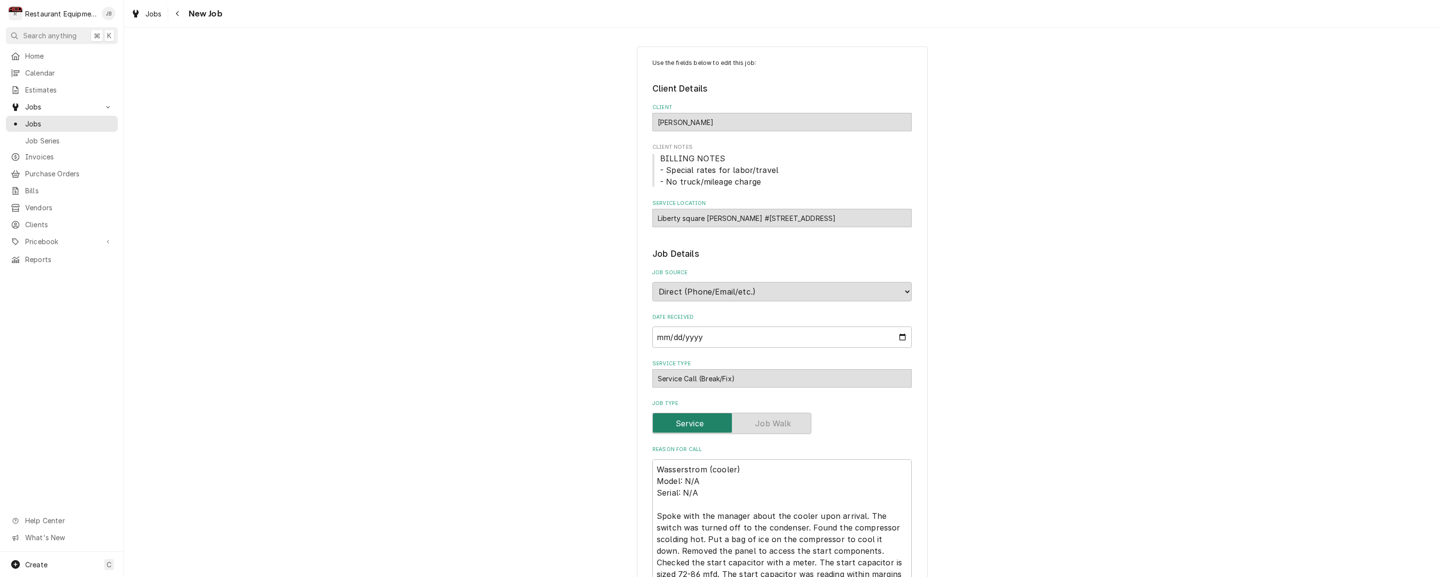
type textarea "x"
click at [177, 13] on icon "Navigate back" at bounding box center [177, 13] width 3 height 5
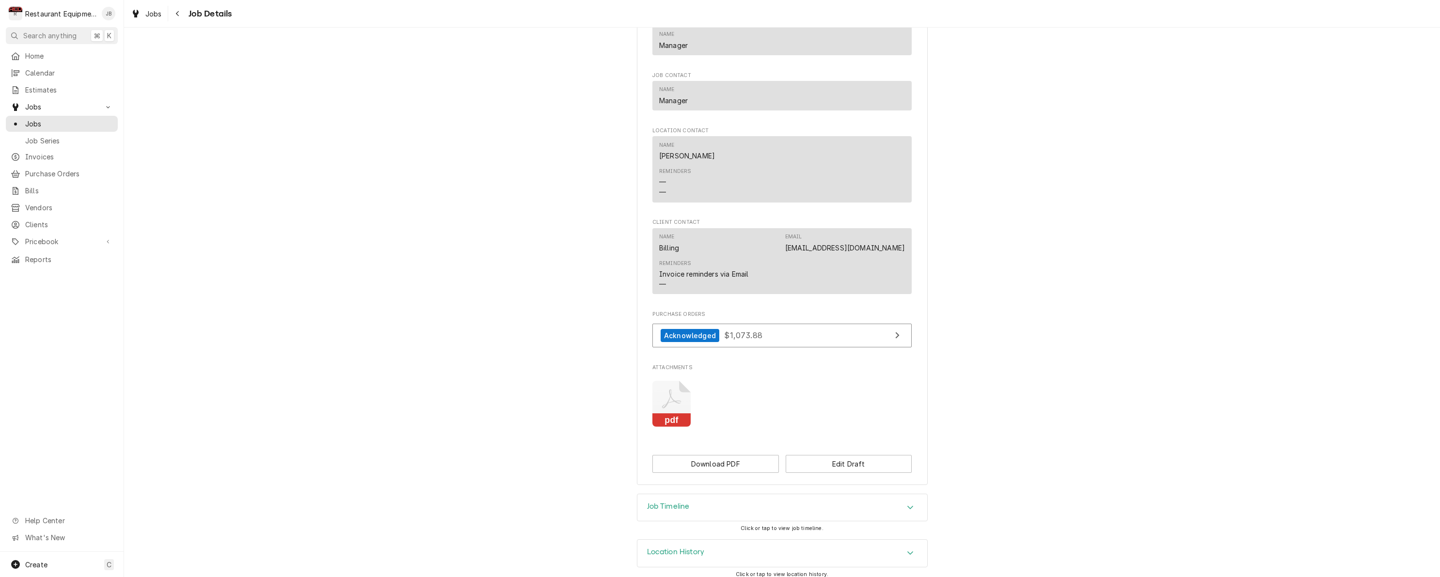
scroll to position [748, 0]
click at [177, 12] on icon "Navigate back" at bounding box center [177, 13] width 4 height 7
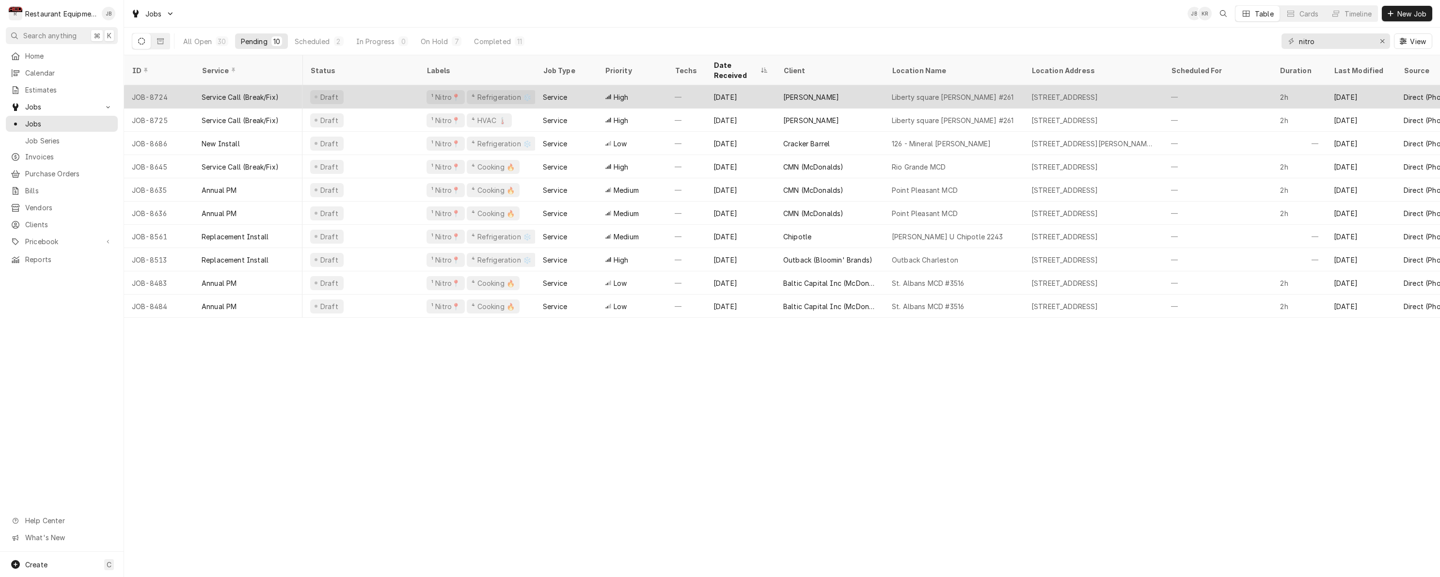
click at [584, 85] on div "Service" at bounding box center [566, 96] width 62 height 23
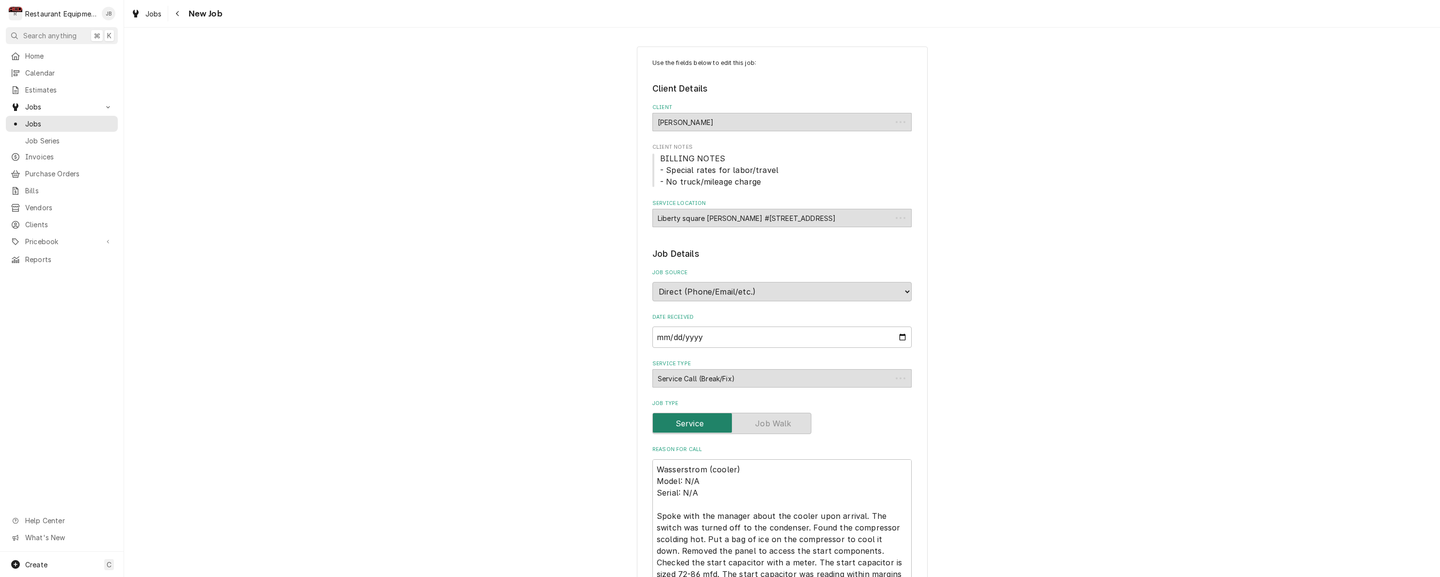
type textarea "x"
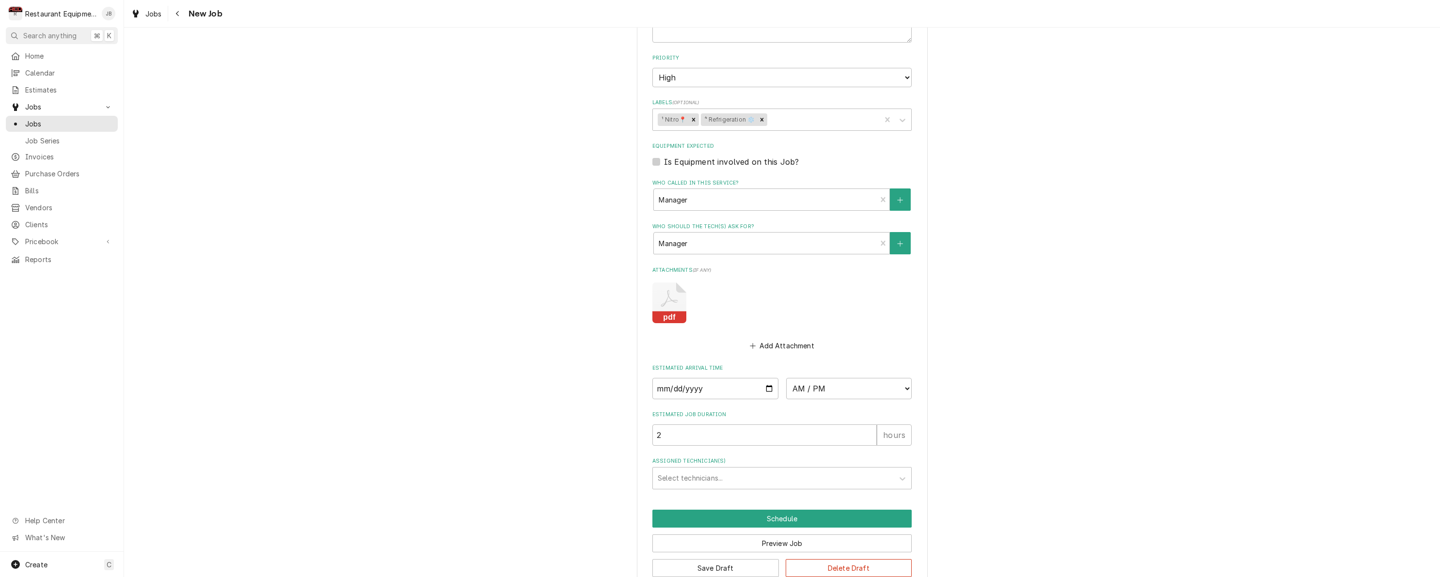
scroll to position [691, 0]
click at [677, 379] on input "Date" at bounding box center [715, 389] width 126 height 21
type input "2025-08-29"
type textarea "x"
select select "10:00:00"
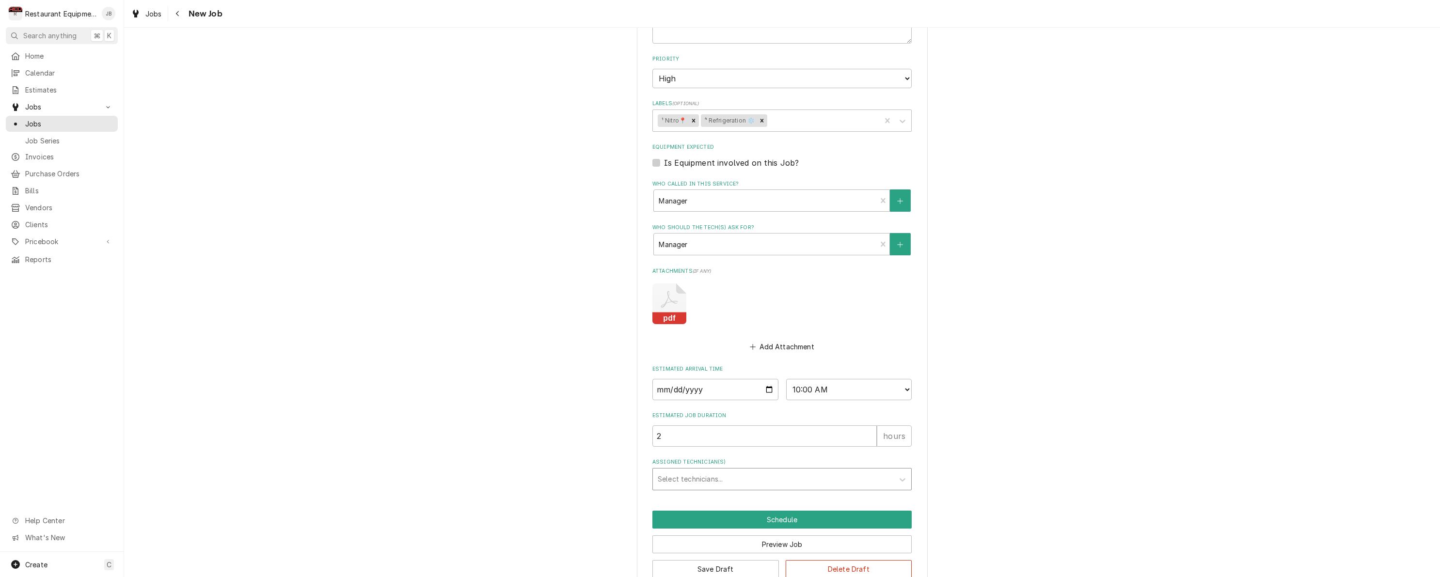
click at [694, 474] on div "Select technicians..." at bounding box center [773, 479] width 231 height 10
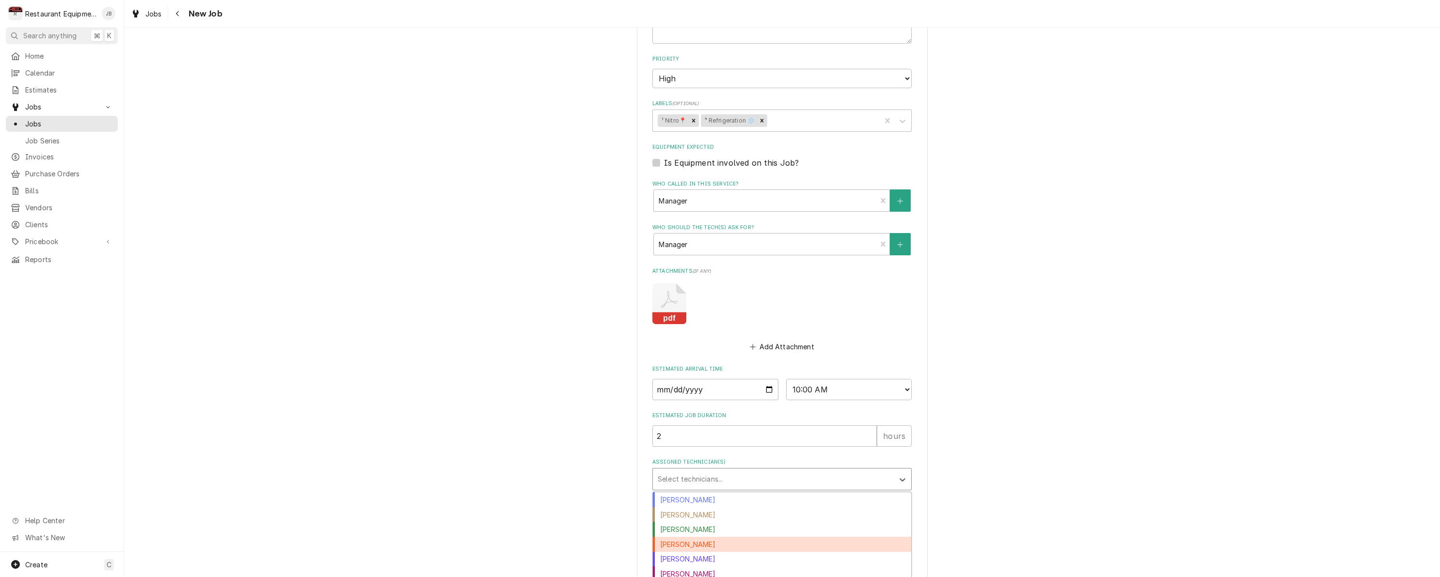
scroll to position [0, 0]
click at [710, 522] on div "Cole Livingston" at bounding box center [782, 529] width 258 height 15
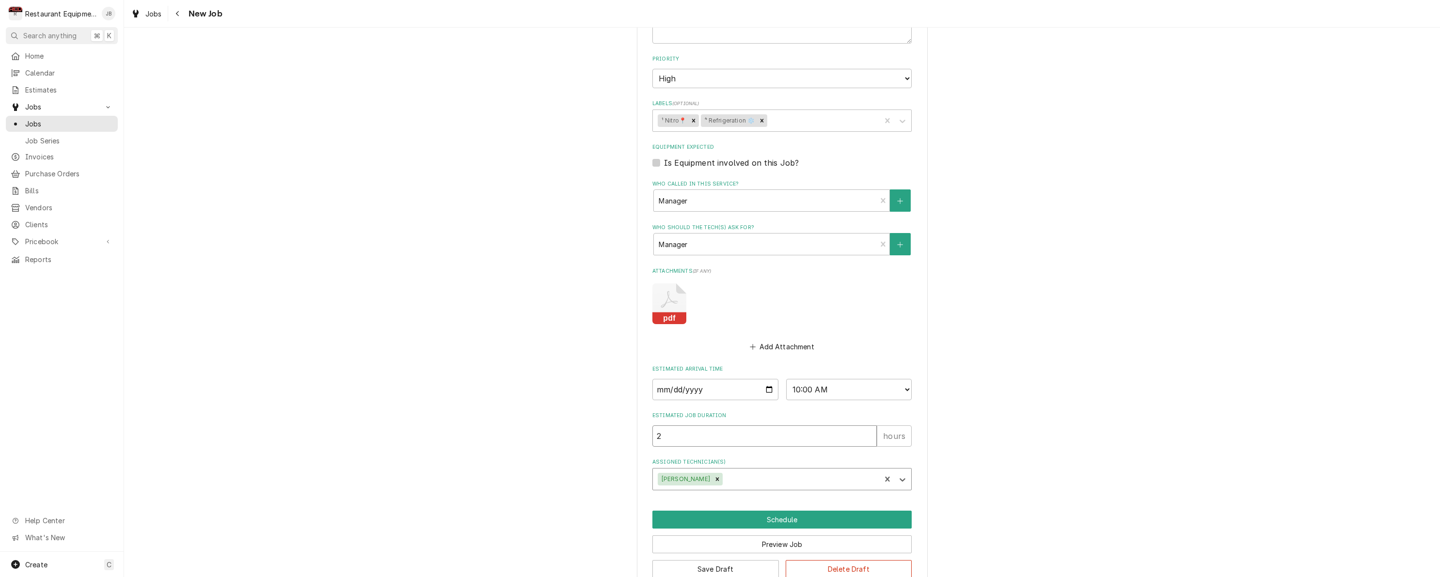
click at [671, 426] on input "2" at bounding box center [764, 436] width 224 height 21
type textarea "x"
type input "3"
type textarea "x"
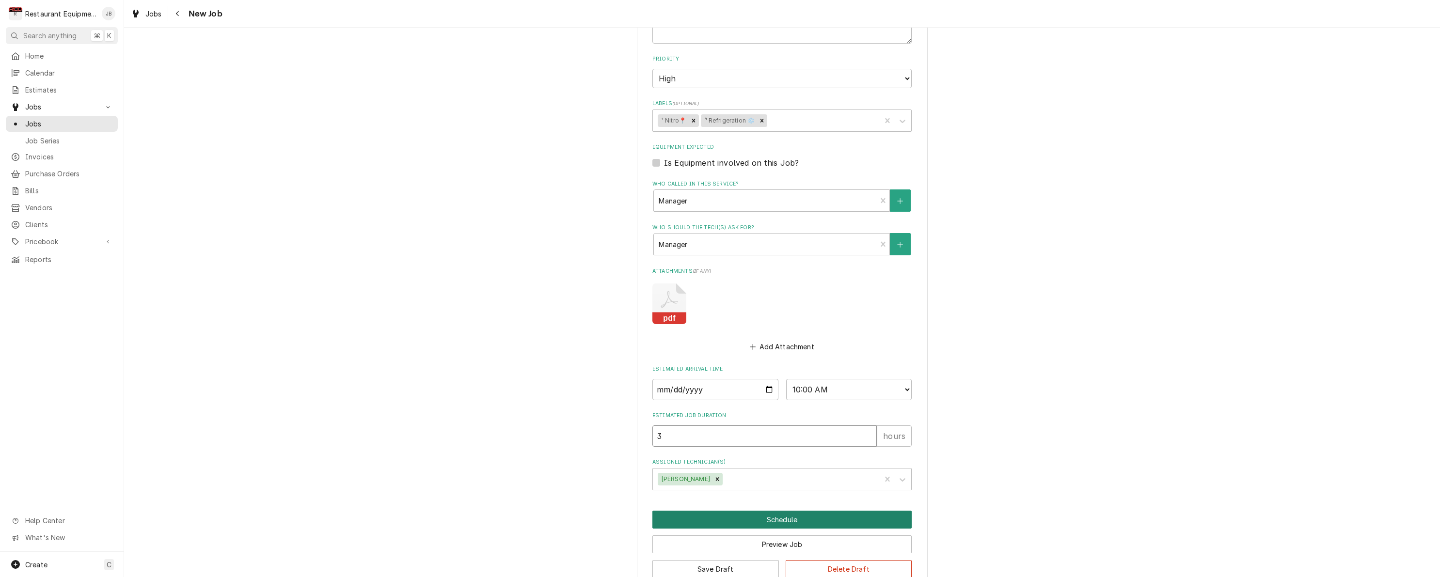
type input "3"
click at [762, 511] on button "Schedule" at bounding box center [781, 520] width 259 height 18
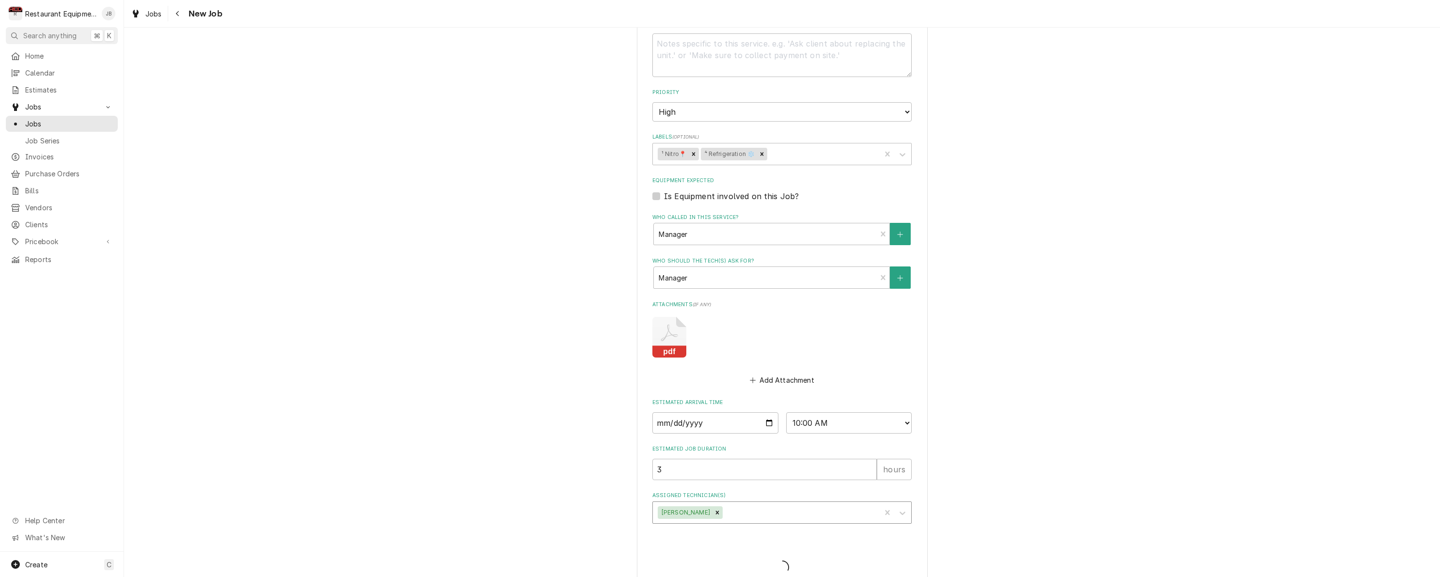
type textarea "x"
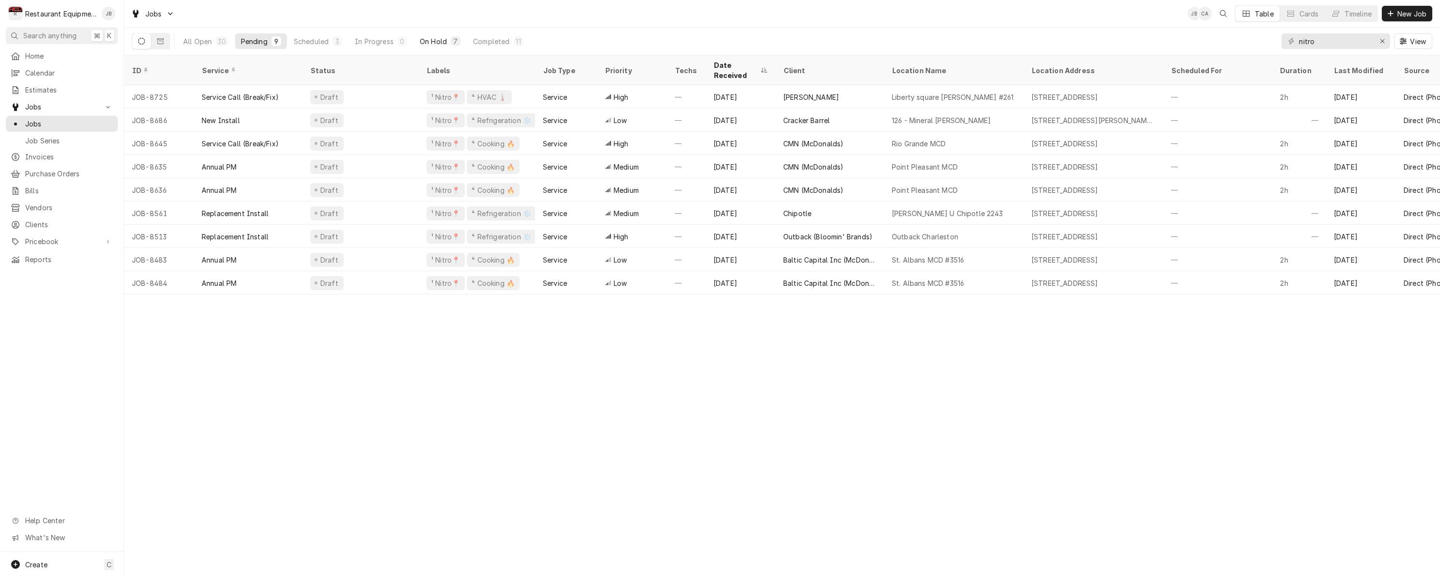
click at [441, 37] on div "On Hold" at bounding box center [433, 41] width 27 height 10
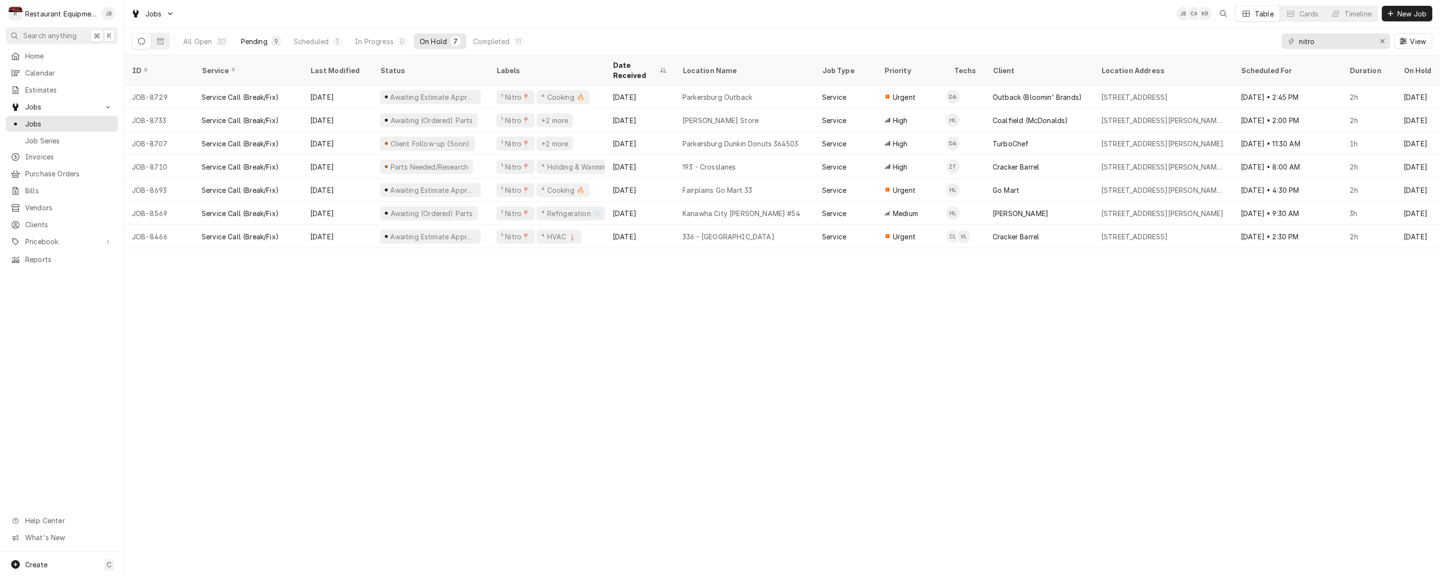
click at [269, 39] on button "Pending 9" at bounding box center [261, 41] width 52 height 16
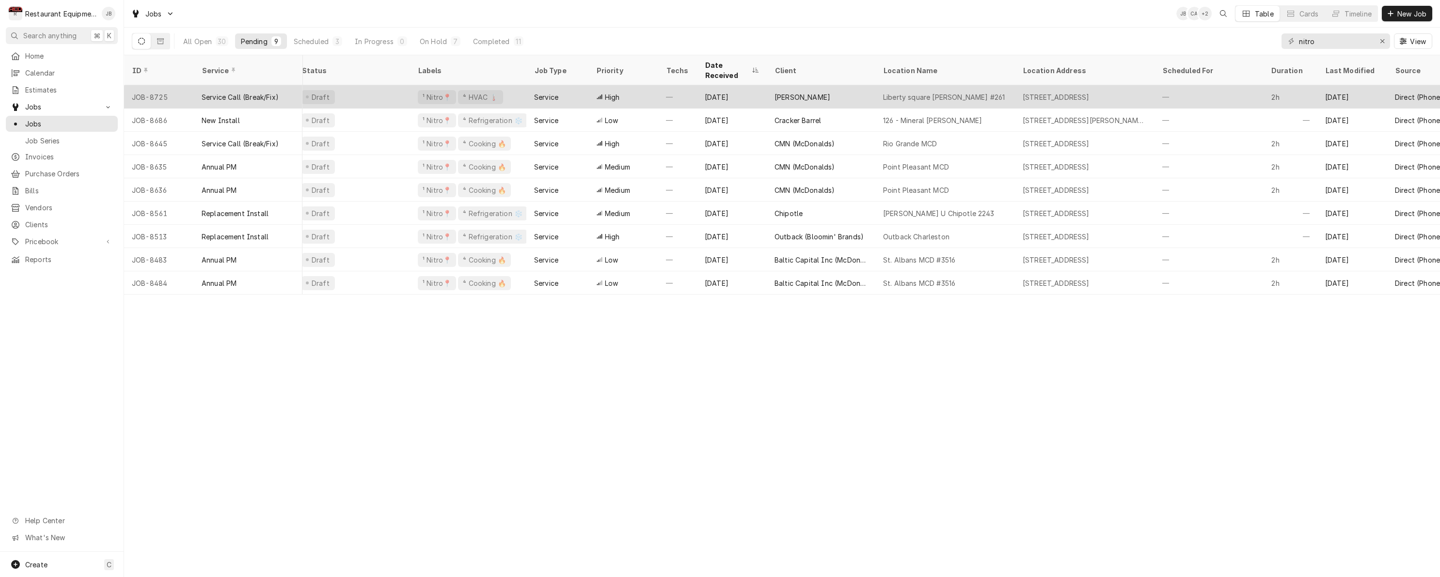
scroll to position [0, 10]
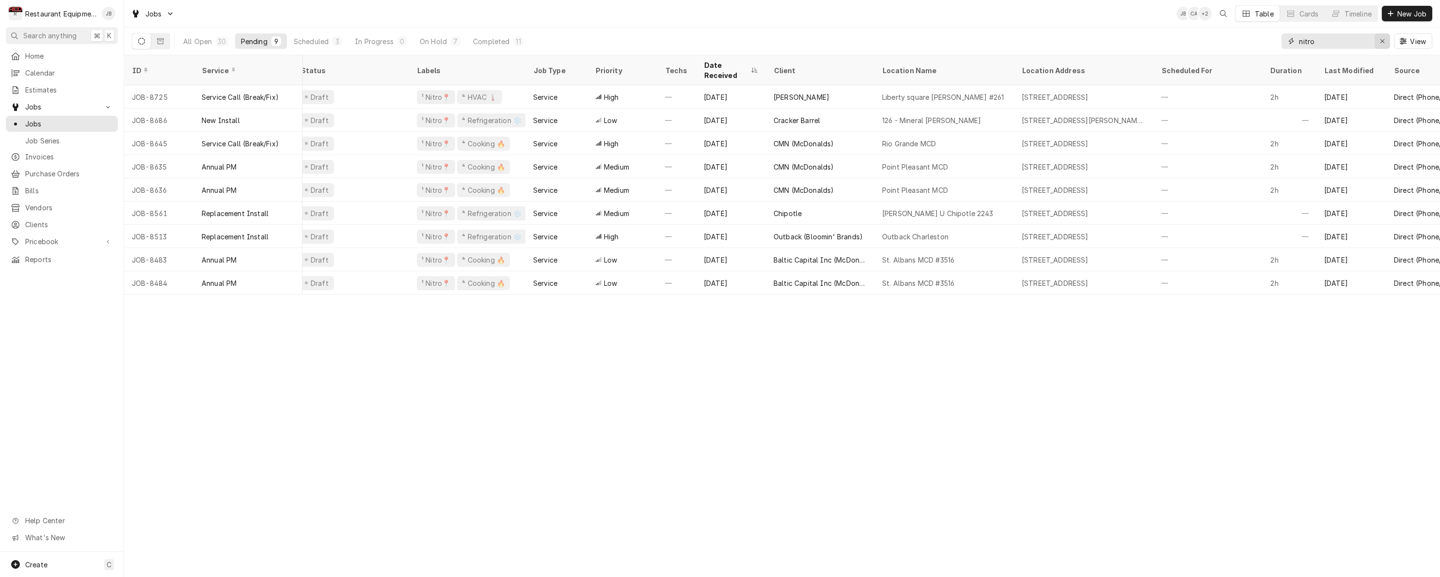
click at [1383, 37] on div "Erase input" at bounding box center [1383, 41] width 10 height 10
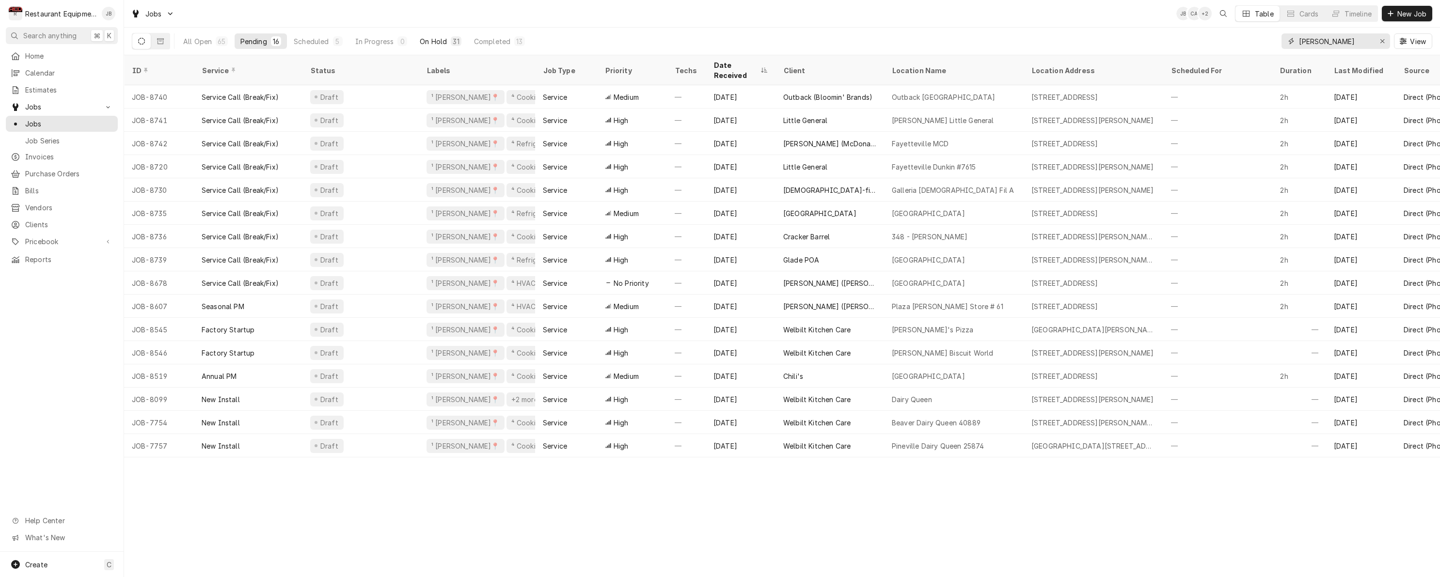
type input "beckley"
click at [433, 43] on div "On Hold" at bounding box center [433, 41] width 27 height 10
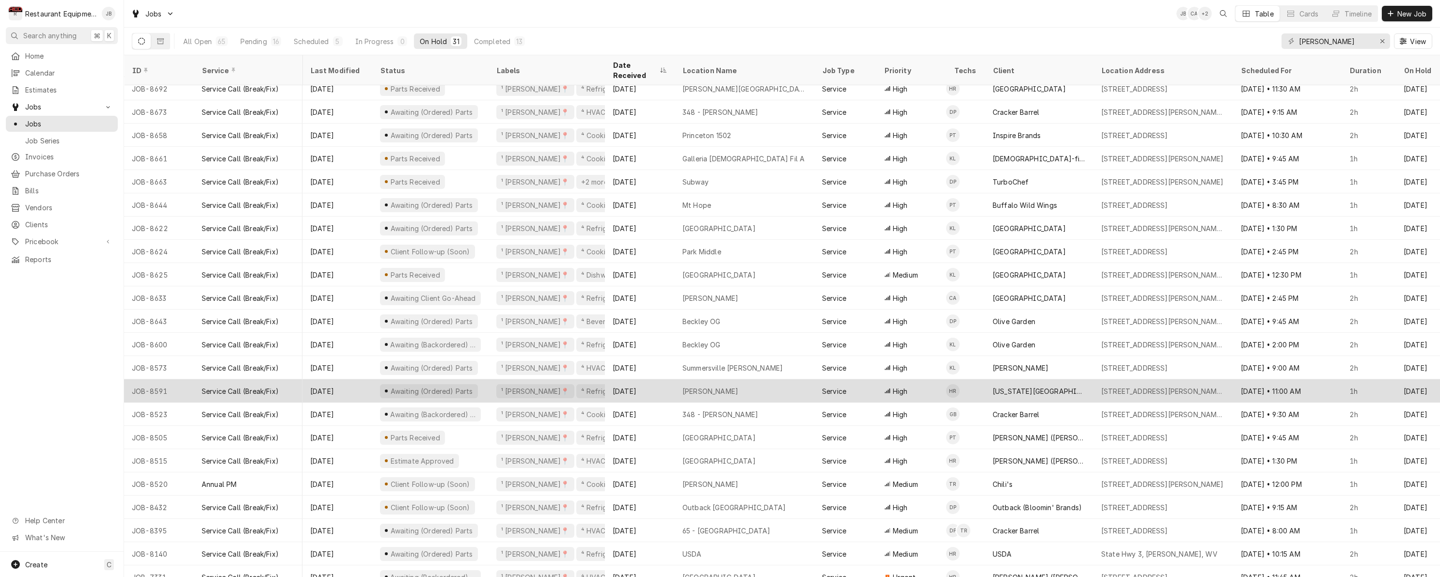
scroll to position [218, 0]
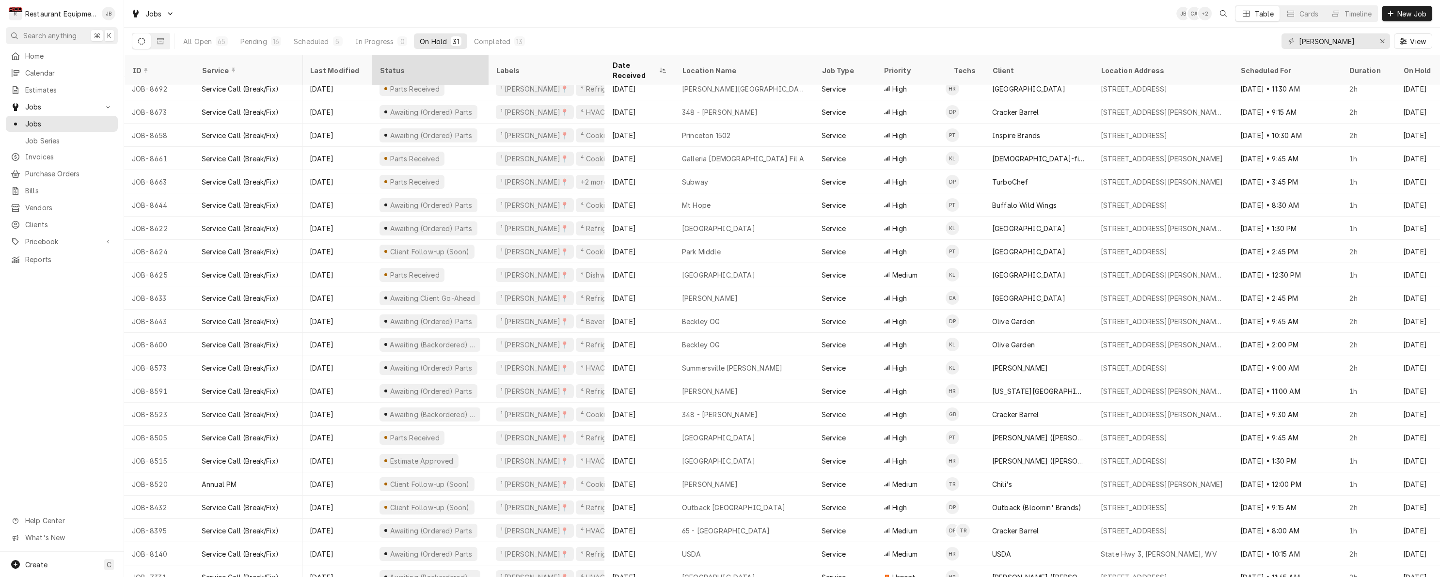
click at [391, 65] on div "Status" at bounding box center [429, 70] width 99 height 10
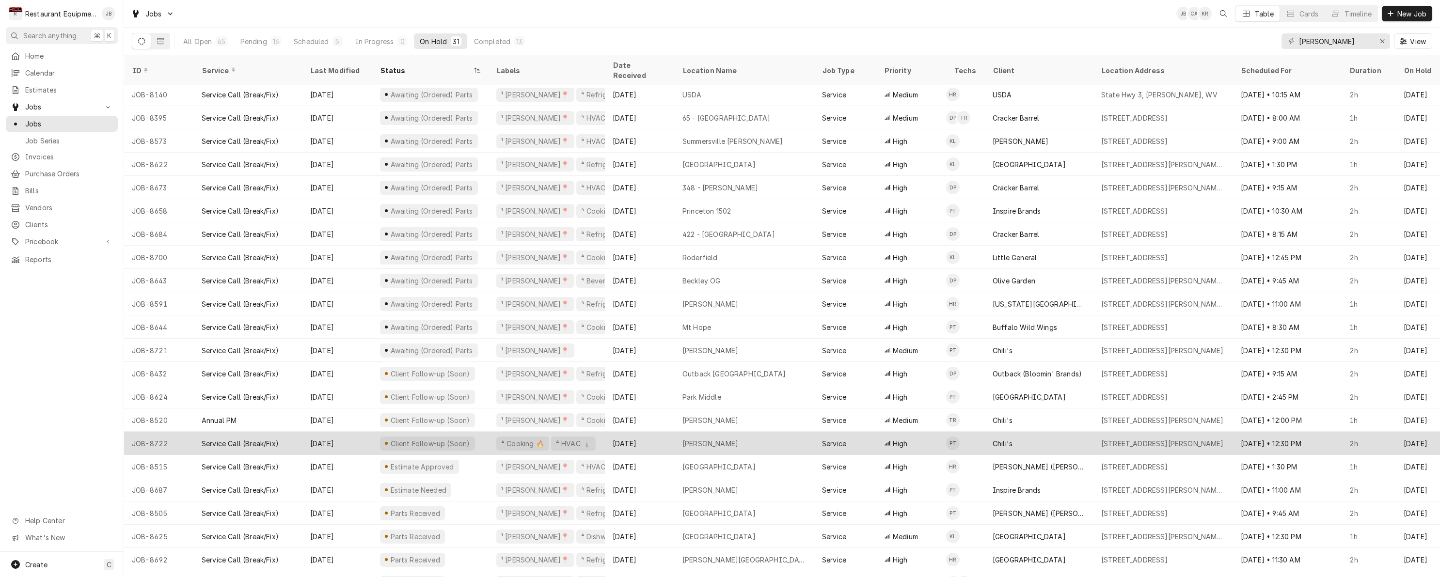
scroll to position [144, 0]
